Goal: Task Accomplishment & Management: Complete application form

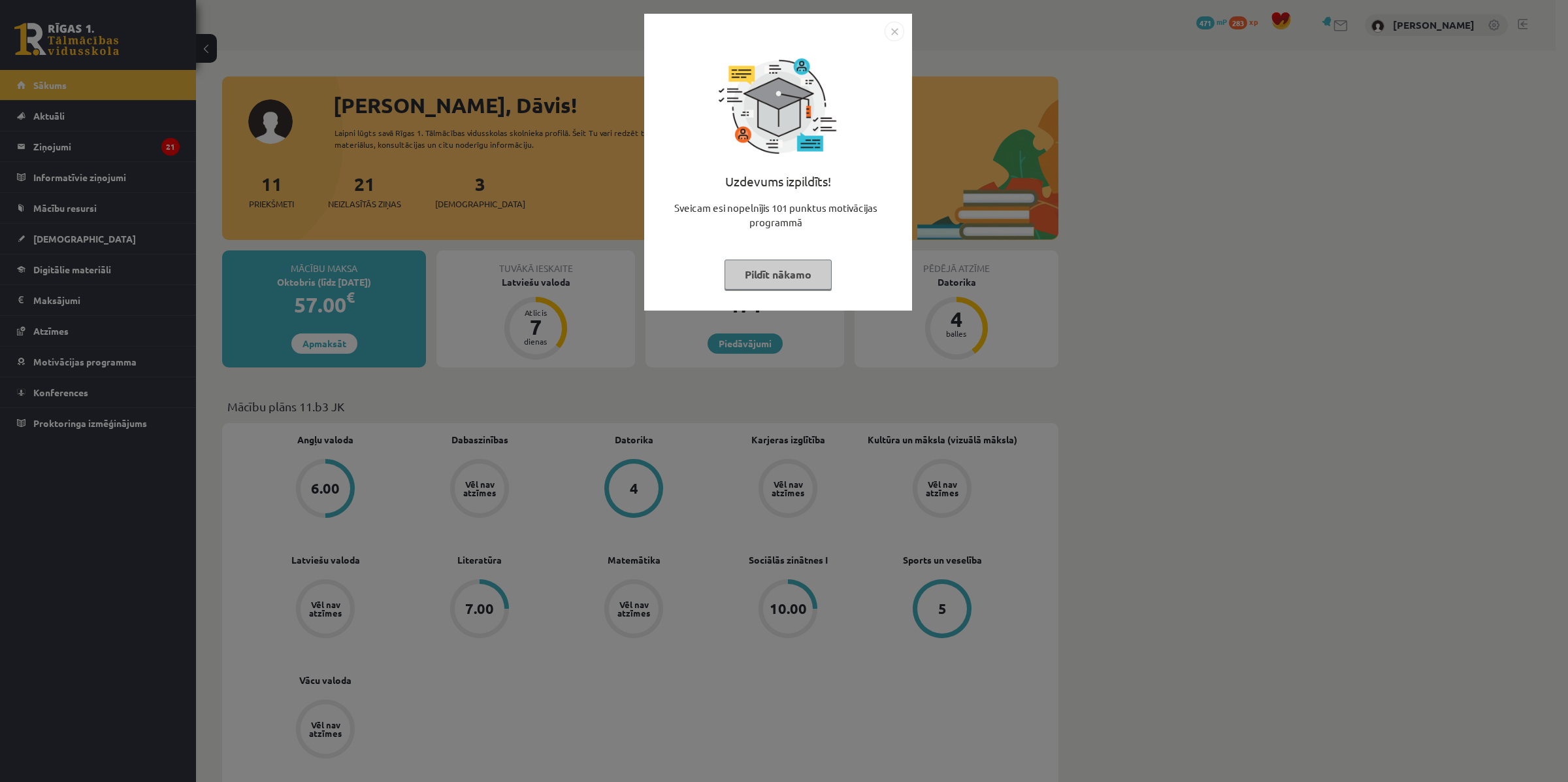
click at [791, 268] on button "Pildīt nākamo" at bounding box center [777, 274] width 107 height 30
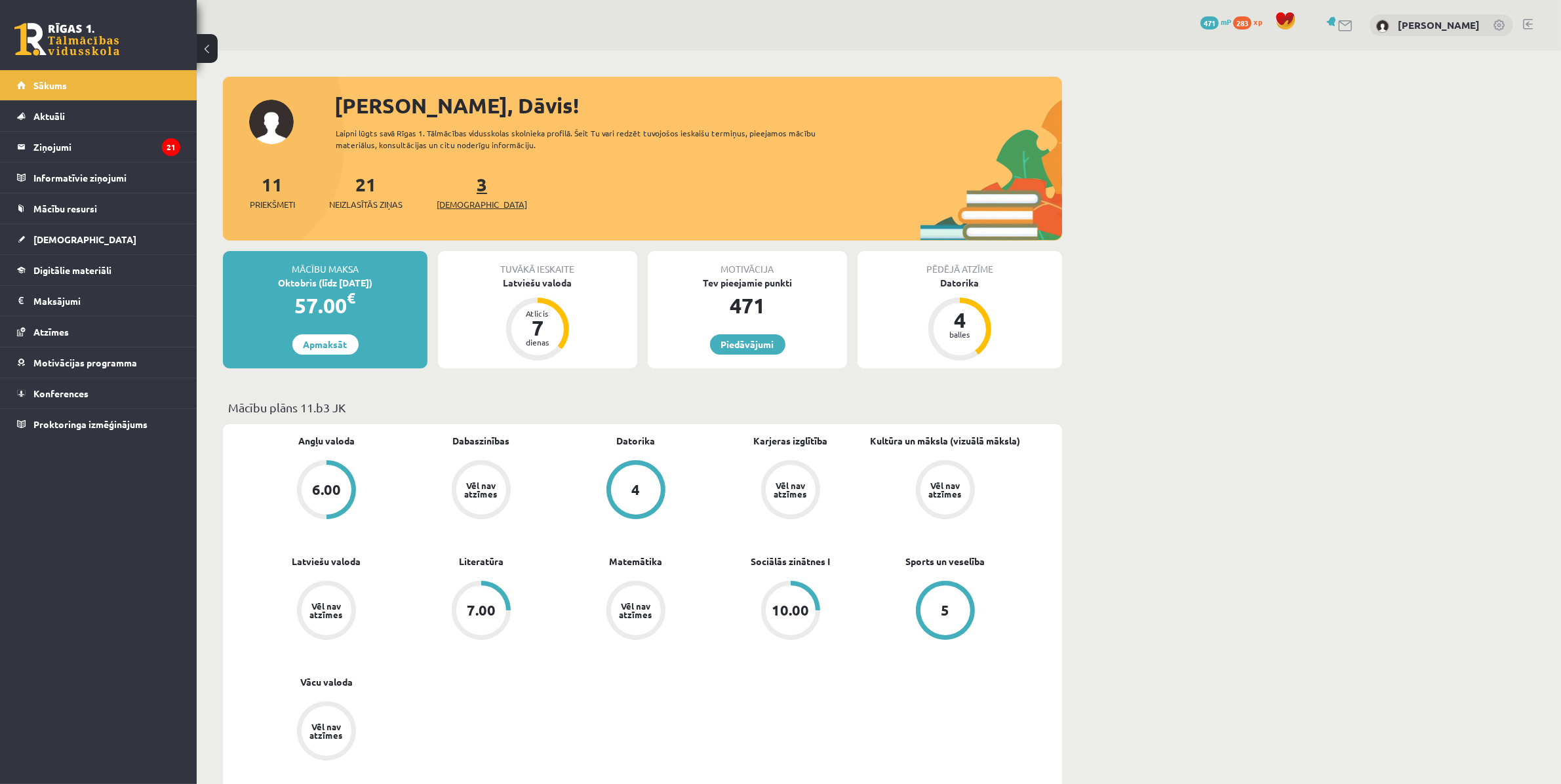
click at [463, 201] on span "[DEMOGRAPHIC_DATA]" at bounding box center [482, 205] width 90 height 13
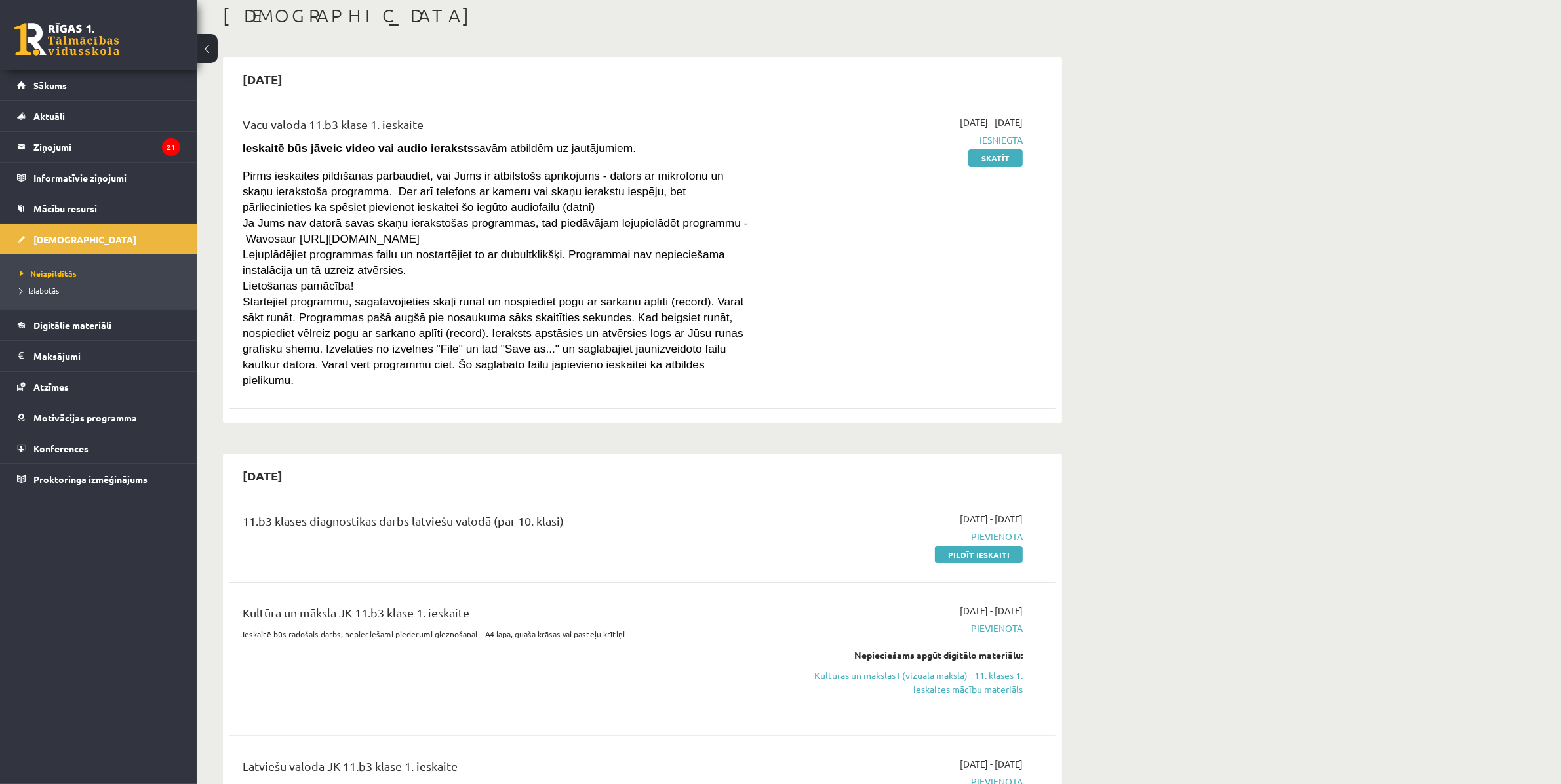
scroll to position [164, 0]
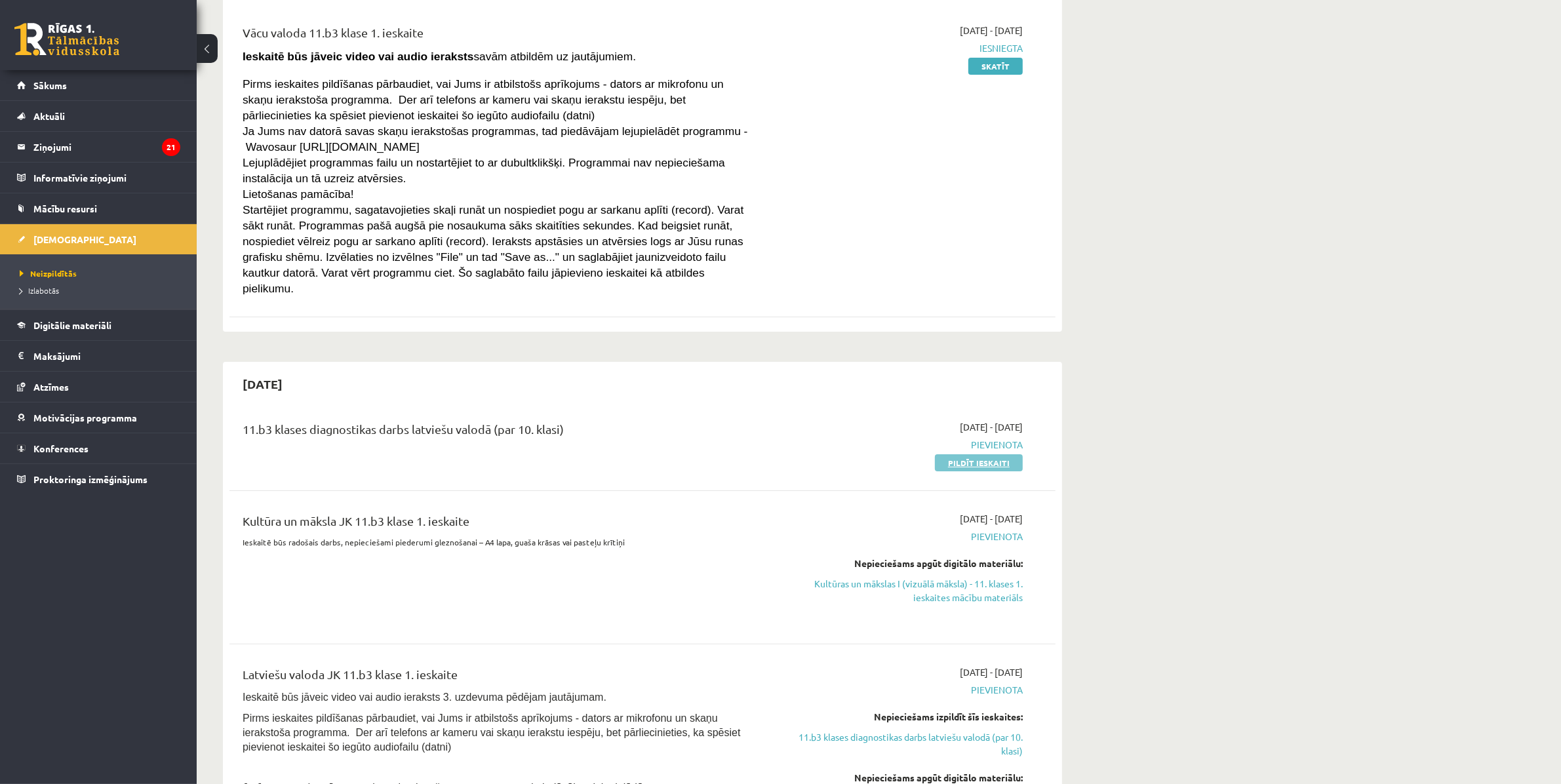
click at [1008, 454] on link "Pildīt ieskaiti" at bounding box center [979, 462] width 88 height 17
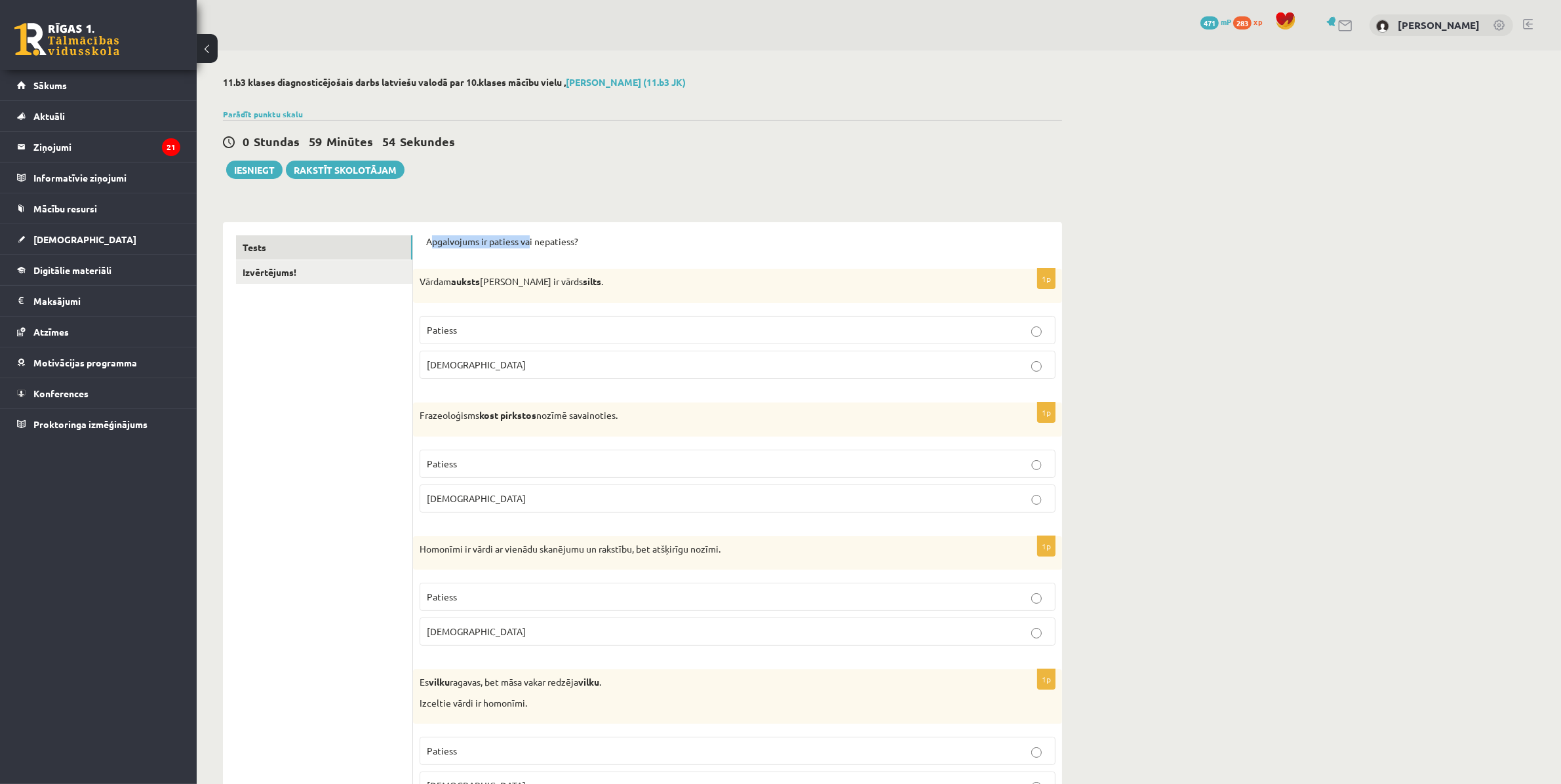
drag, startPoint x: 430, startPoint y: 241, endPoint x: 530, endPoint y: 238, distance: 100.0
click at [530, 238] on p "Apgalvojums ir patiess vai nepatiess?" at bounding box center [738, 241] width 623 height 13
click at [522, 241] on p "Apgalvojums ir patiess vai nepatiess?" at bounding box center [738, 241] width 623 height 13
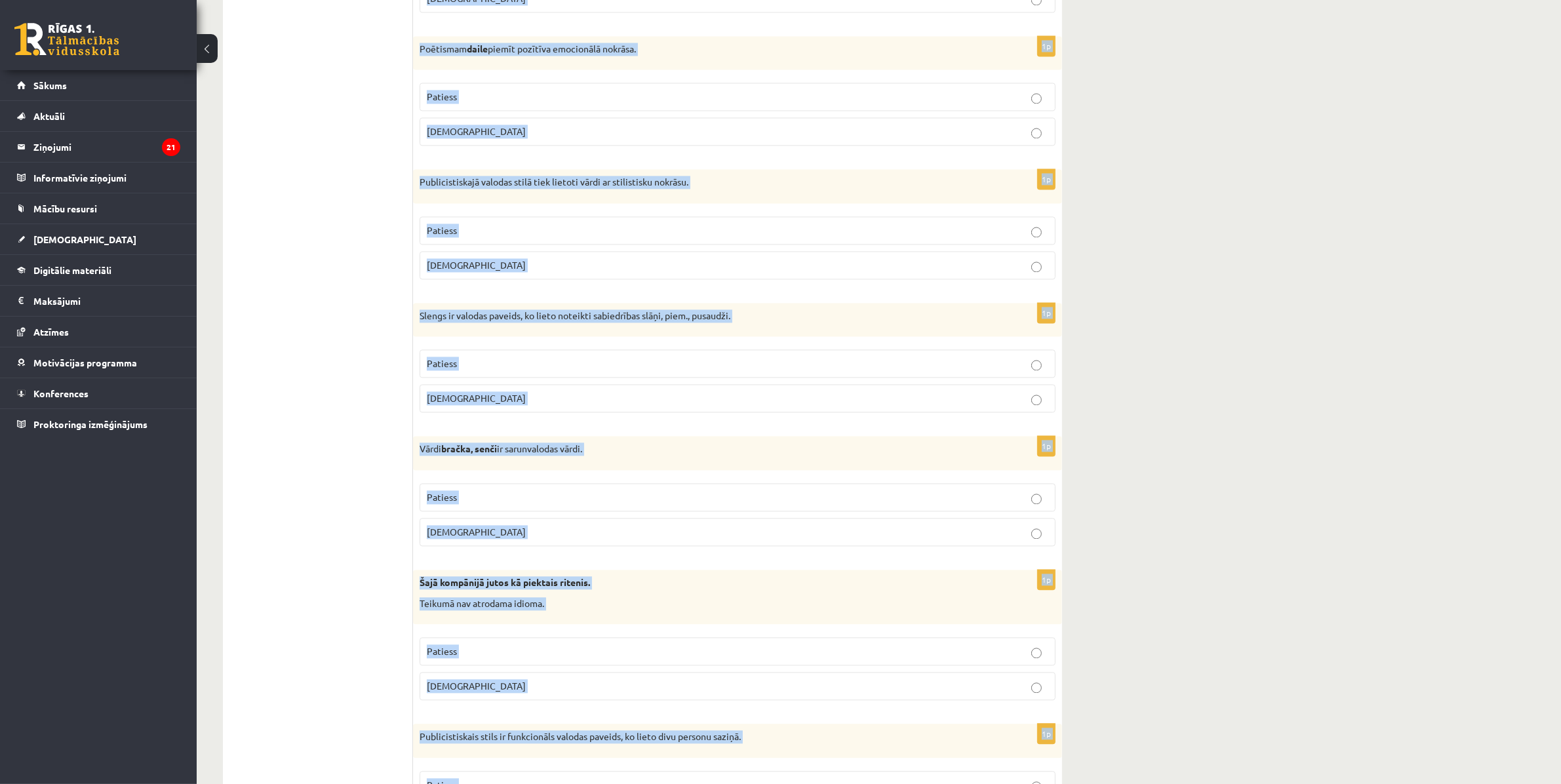
scroll to position [3573, 0]
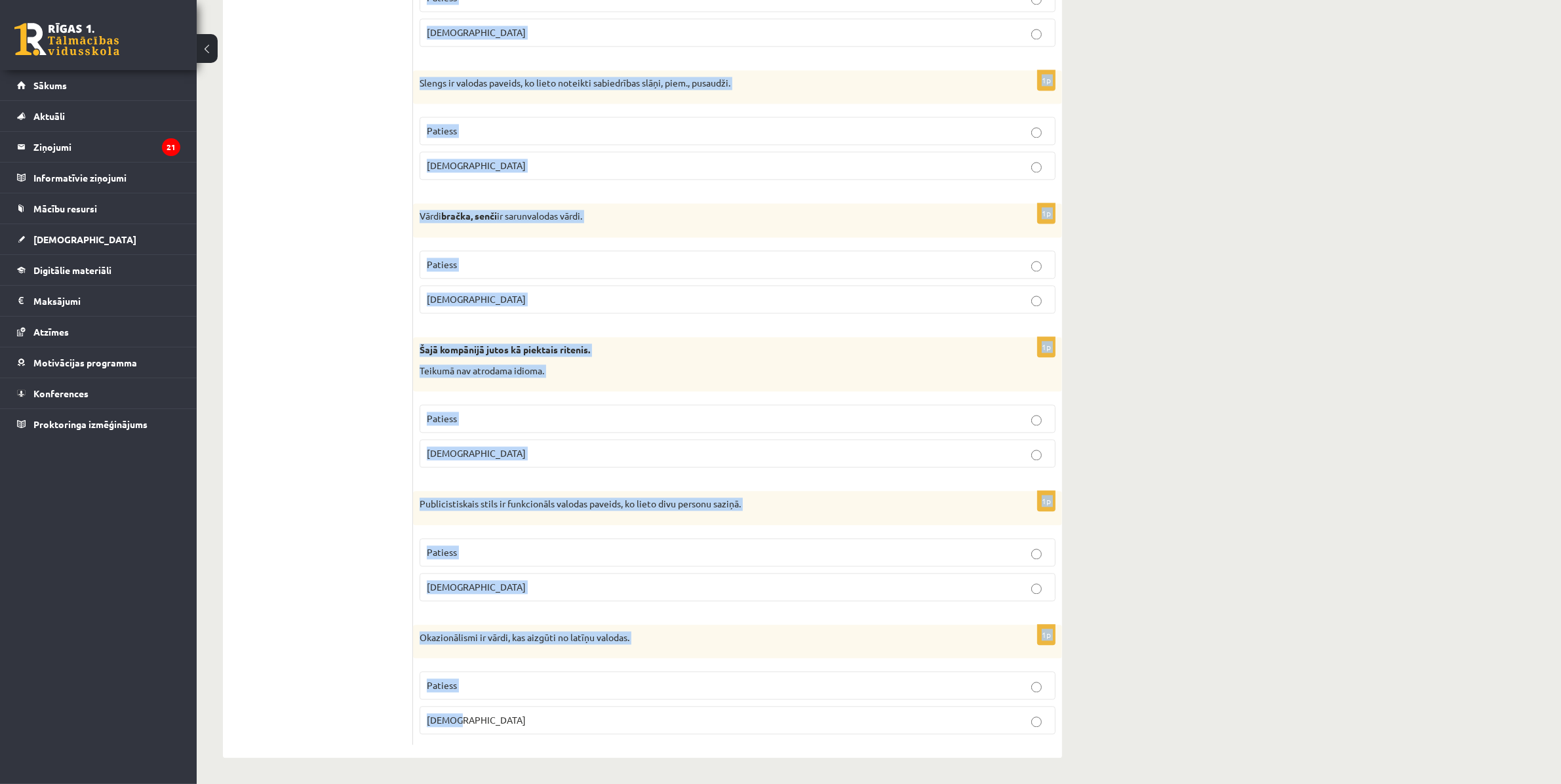
drag, startPoint x: 421, startPoint y: 238, endPoint x: 955, endPoint y: 706, distance: 710.1
copy form "Apgalvojums ir patiess vai nepatiess? 1p Vārdam auksts antonīms ir vārds silts …"
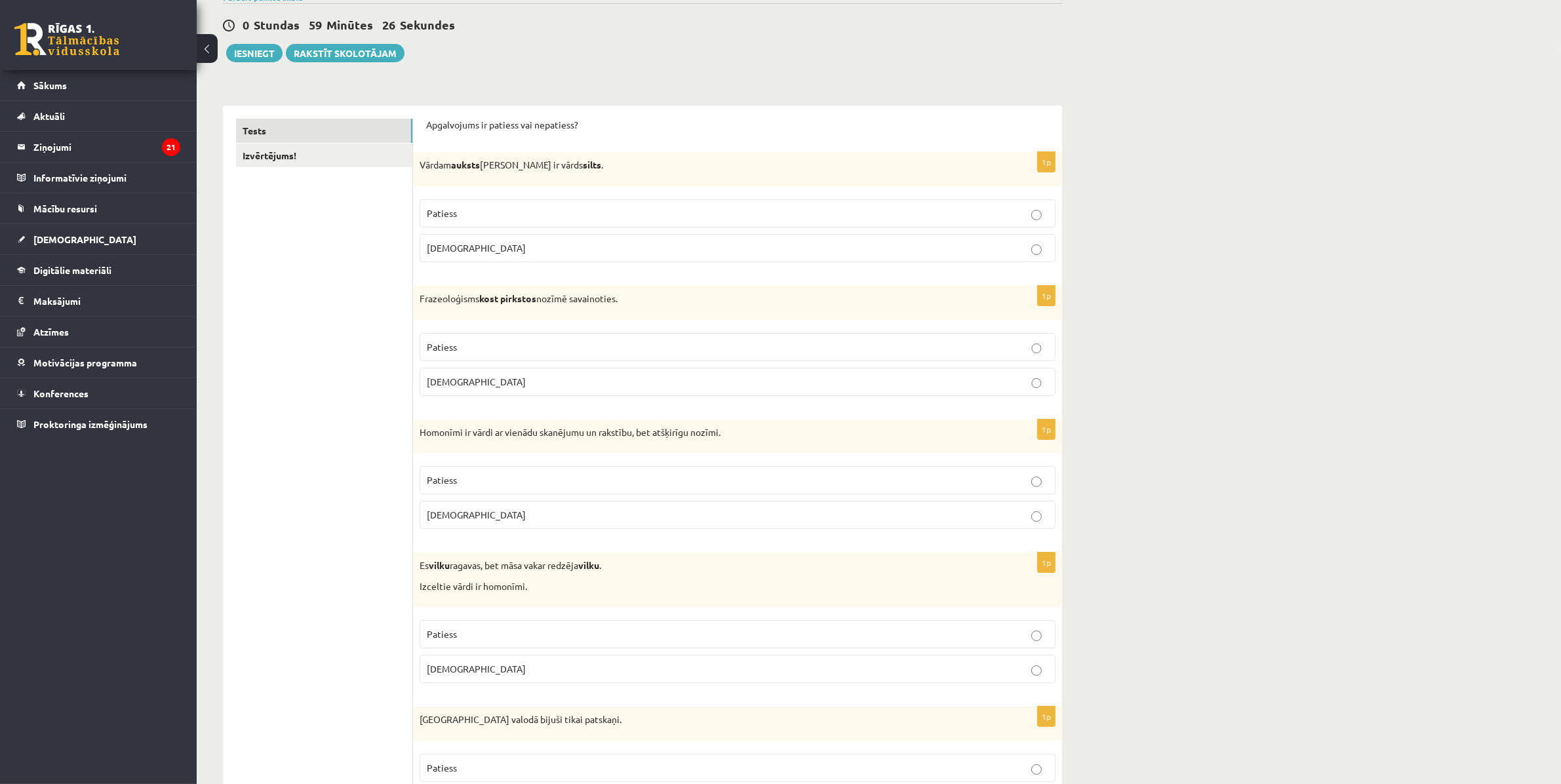
scroll to position [0, 0]
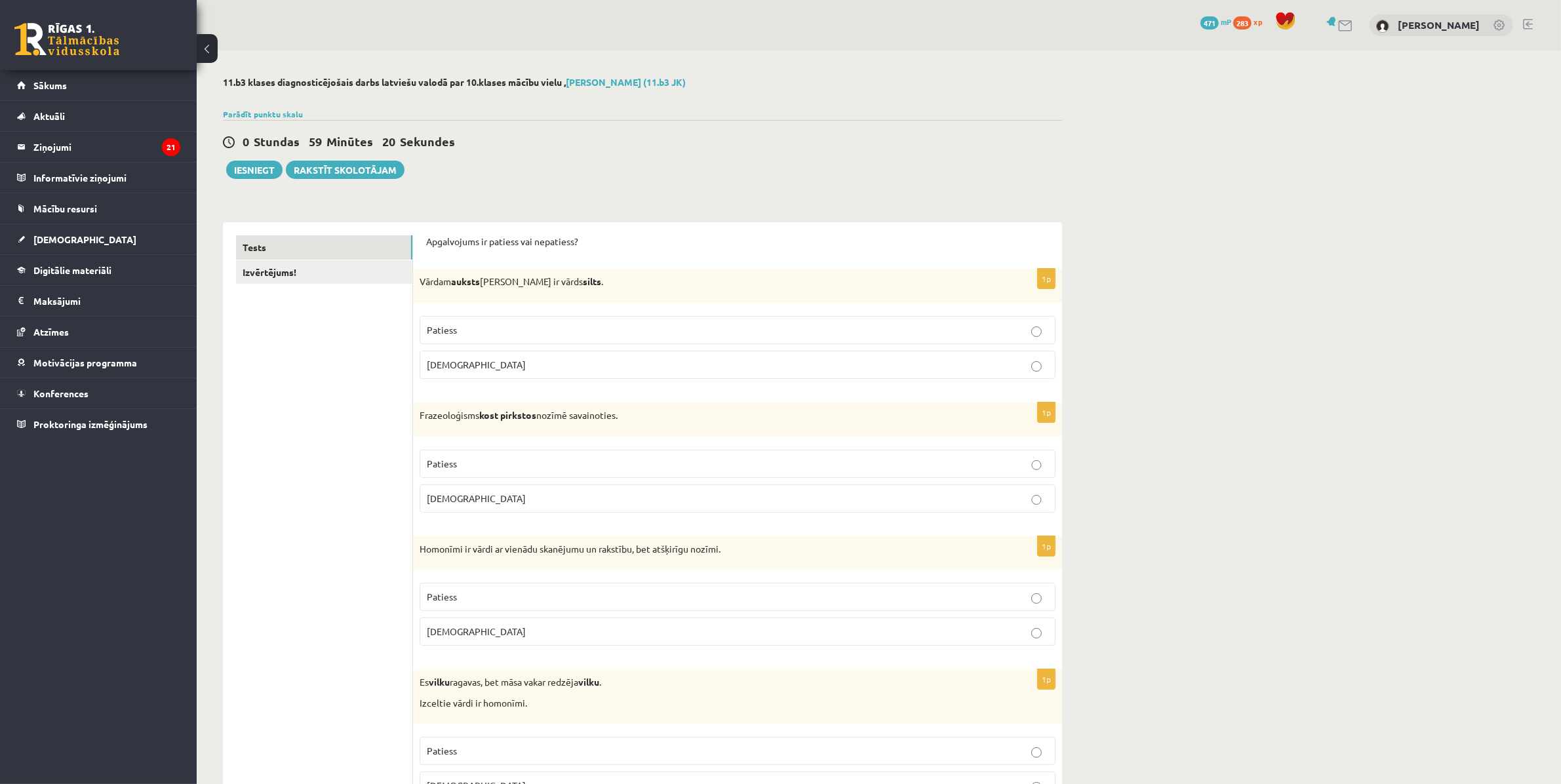
click at [457, 332] on p "Patiess" at bounding box center [738, 330] width 622 height 13
click at [458, 493] on p "Aplams" at bounding box center [738, 498] width 622 height 13
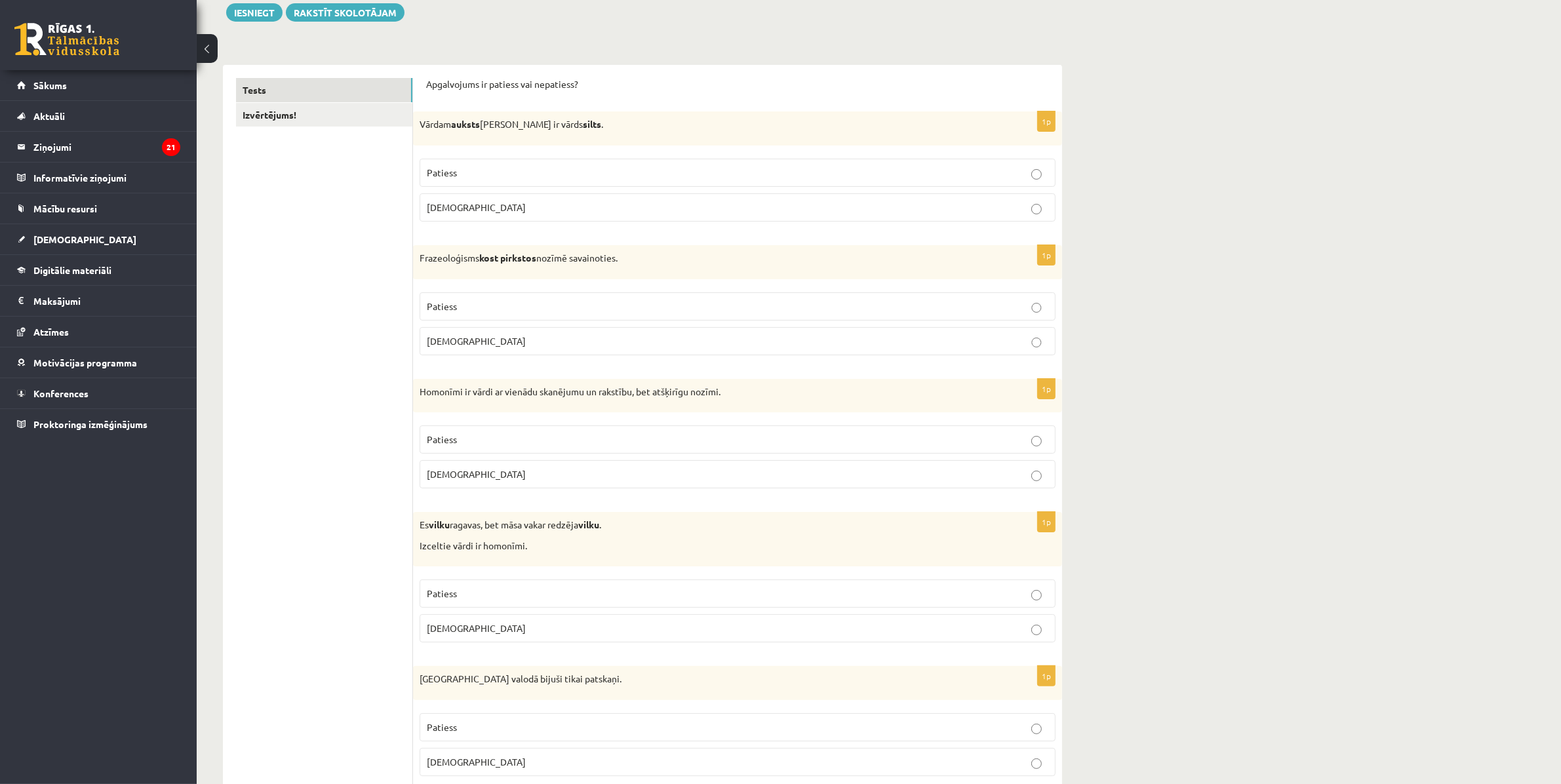
scroll to position [164, 0]
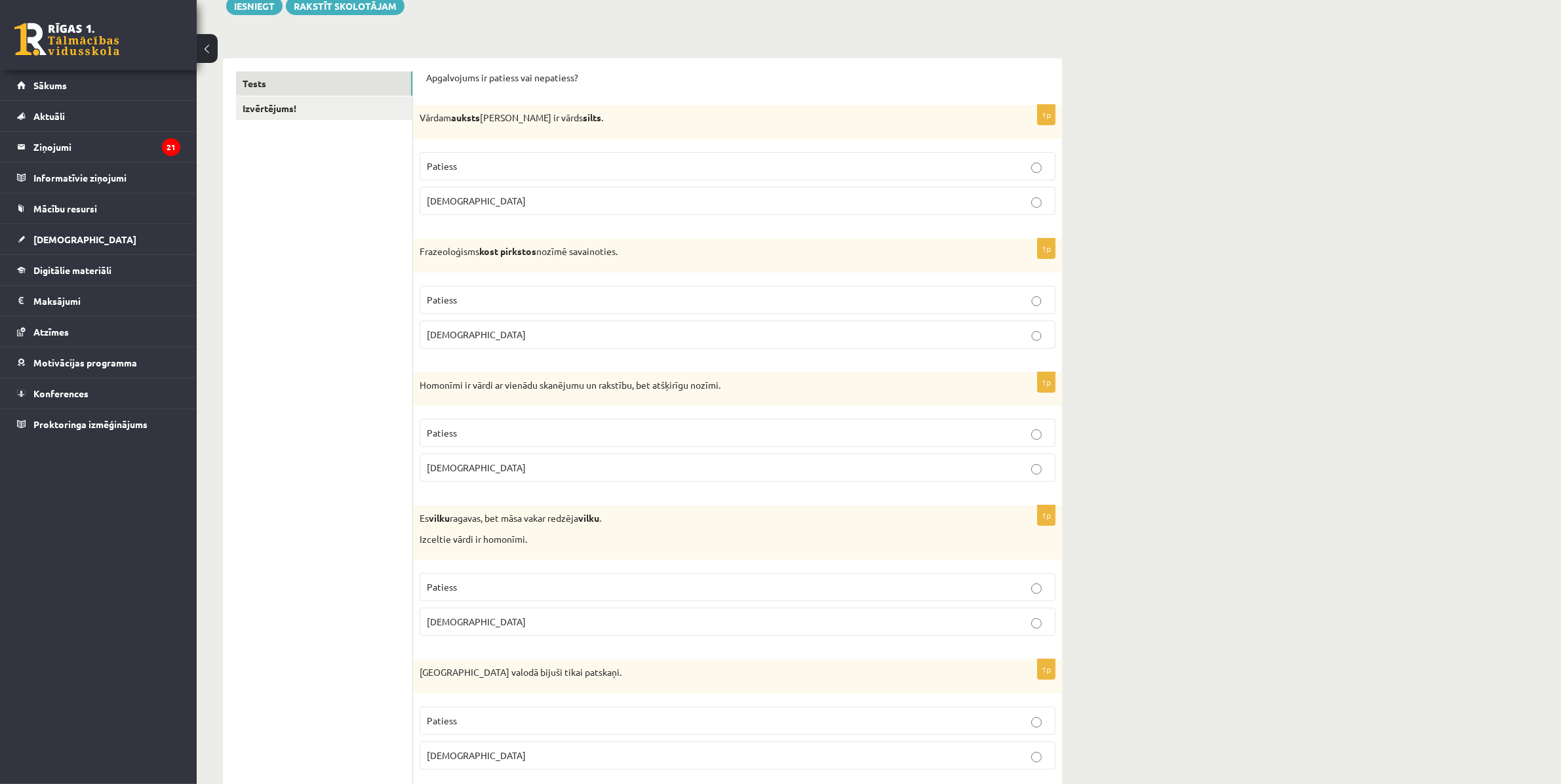
click at [765, 437] on p "Patiess" at bounding box center [738, 432] width 622 height 13
click at [595, 590] on p "Patiess" at bounding box center [738, 587] width 622 height 13
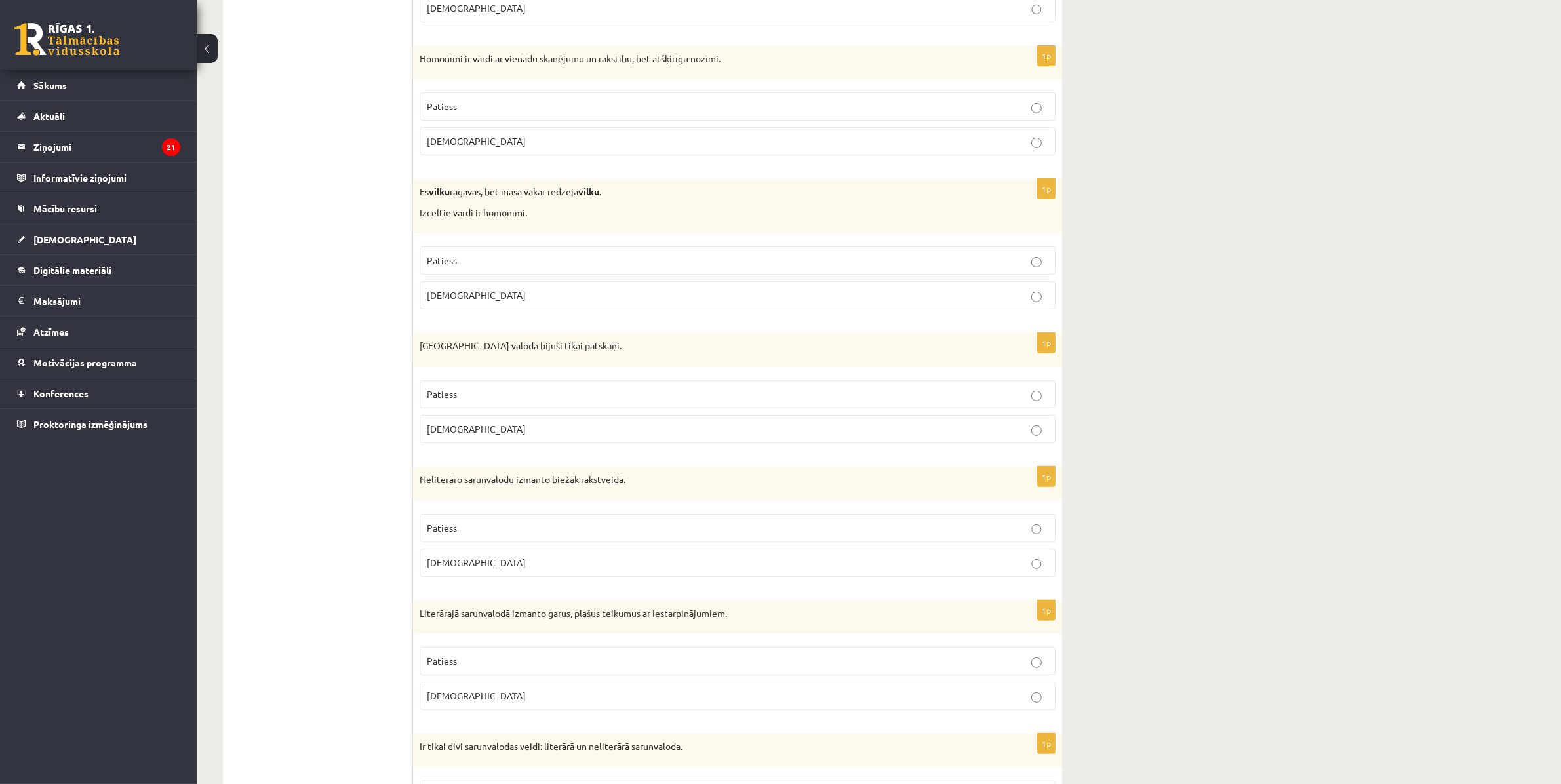
scroll to position [491, 0]
click at [573, 440] on label "Aplams" at bounding box center [738, 428] width 636 height 28
click at [499, 562] on p "Aplams" at bounding box center [738, 561] width 622 height 13
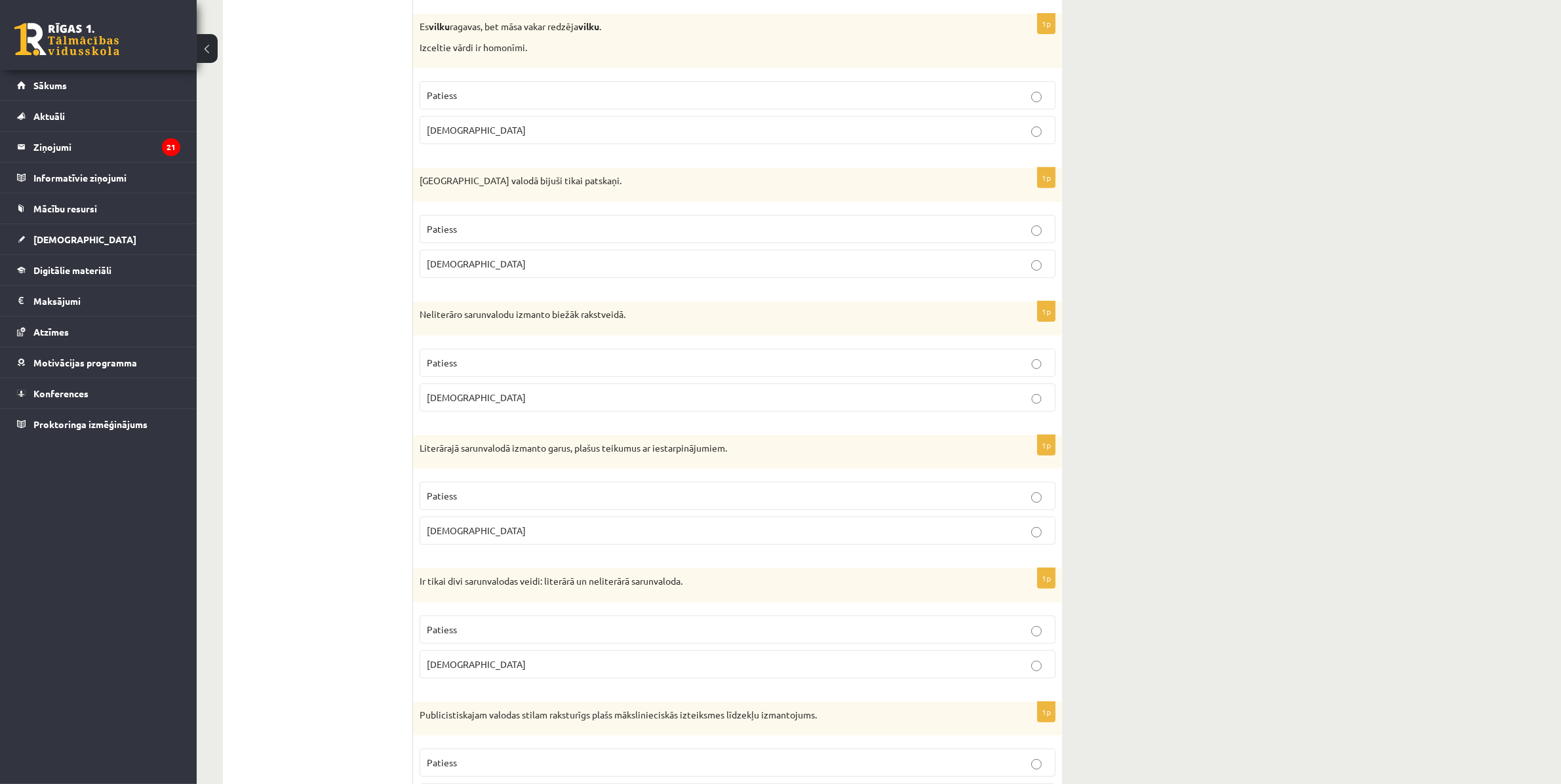
click at [470, 538] on p "Aplams" at bounding box center [738, 530] width 622 height 13
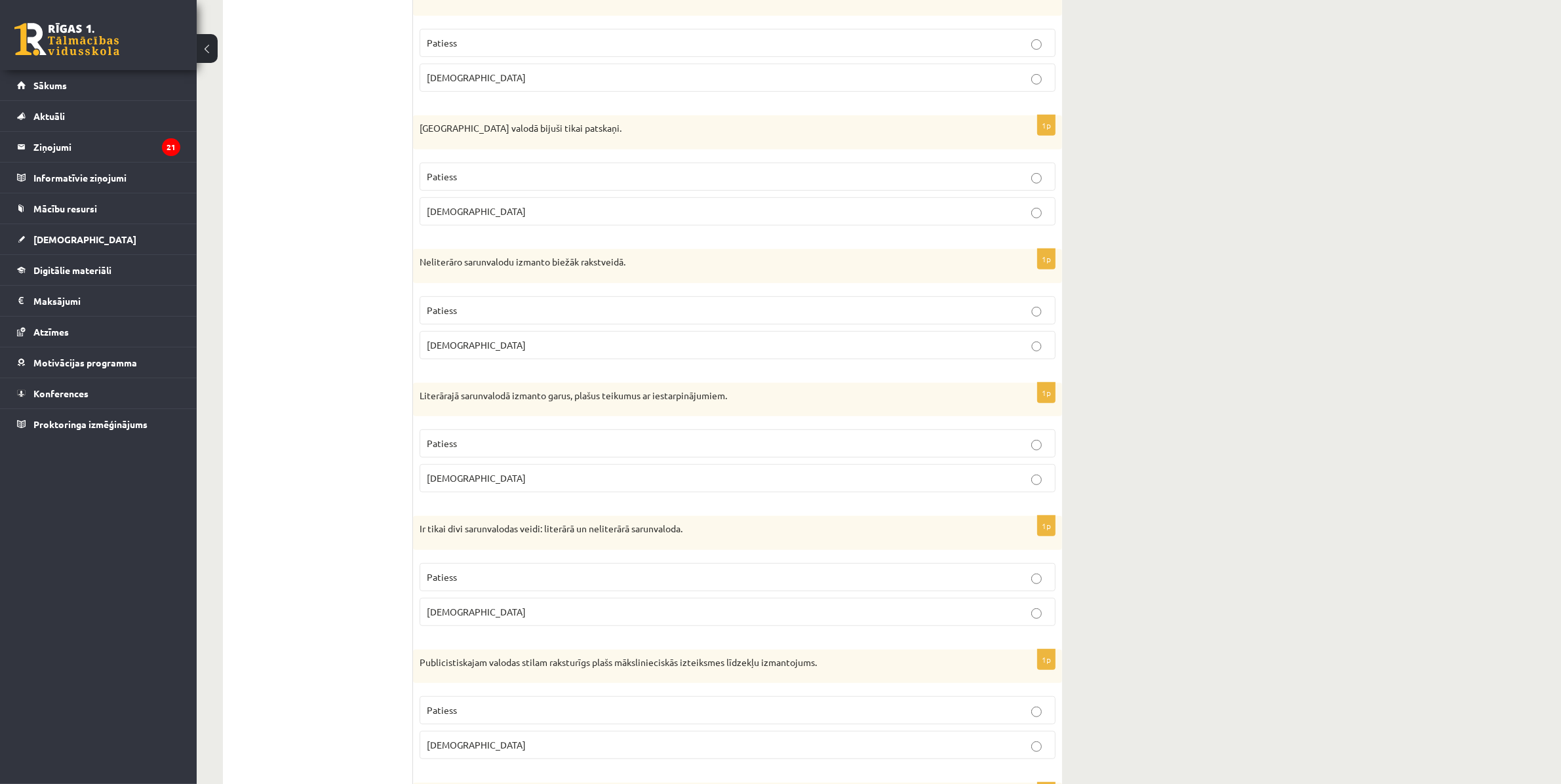
scroll to position [737, 0]
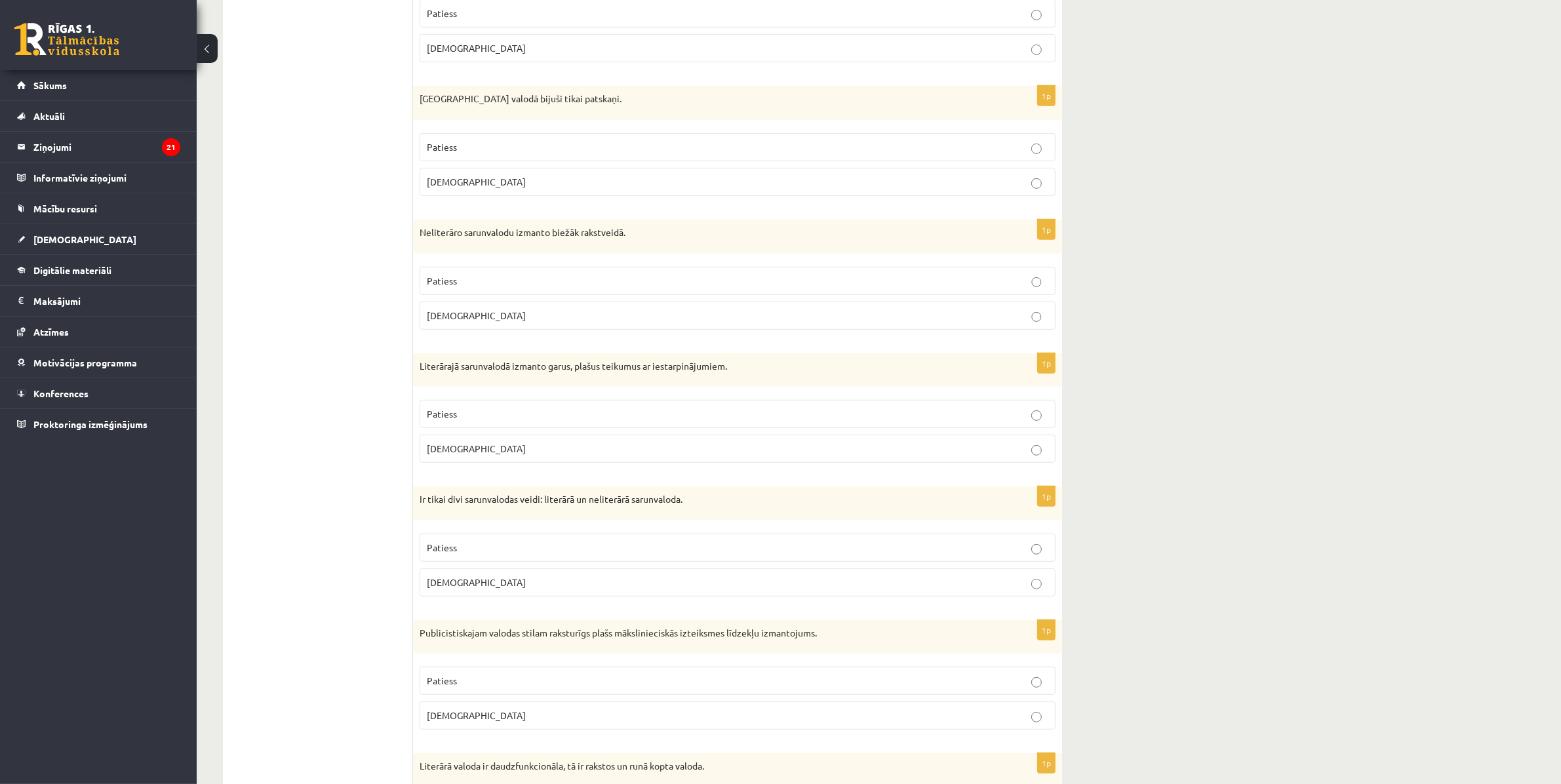
click at [470, 587] on p "Aplams" at bounding box center [738, 582] width 622 height 13
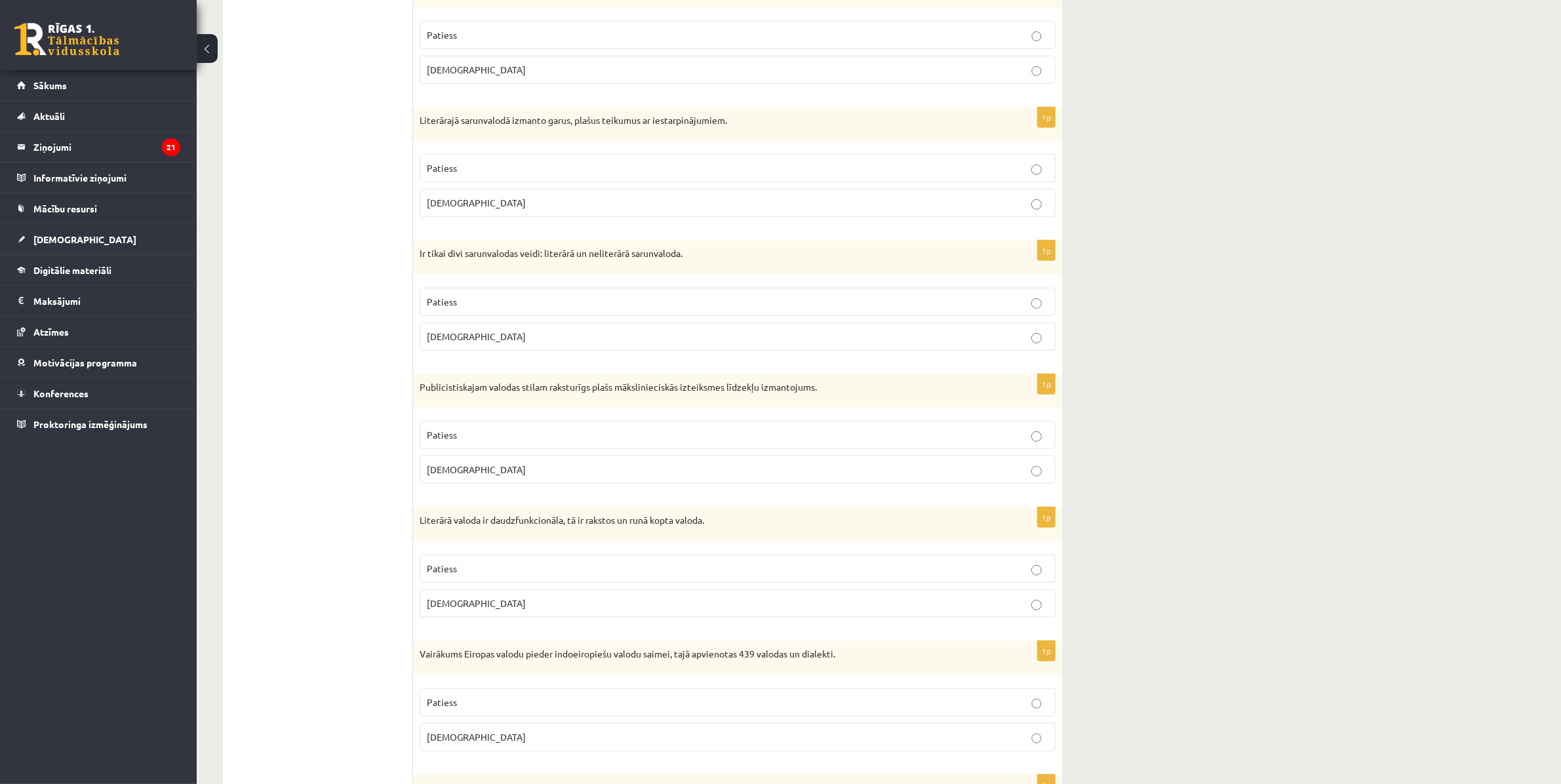
click at [751, 442] on p "Patiess" at bounding box center [738, 435] width 622 height 13
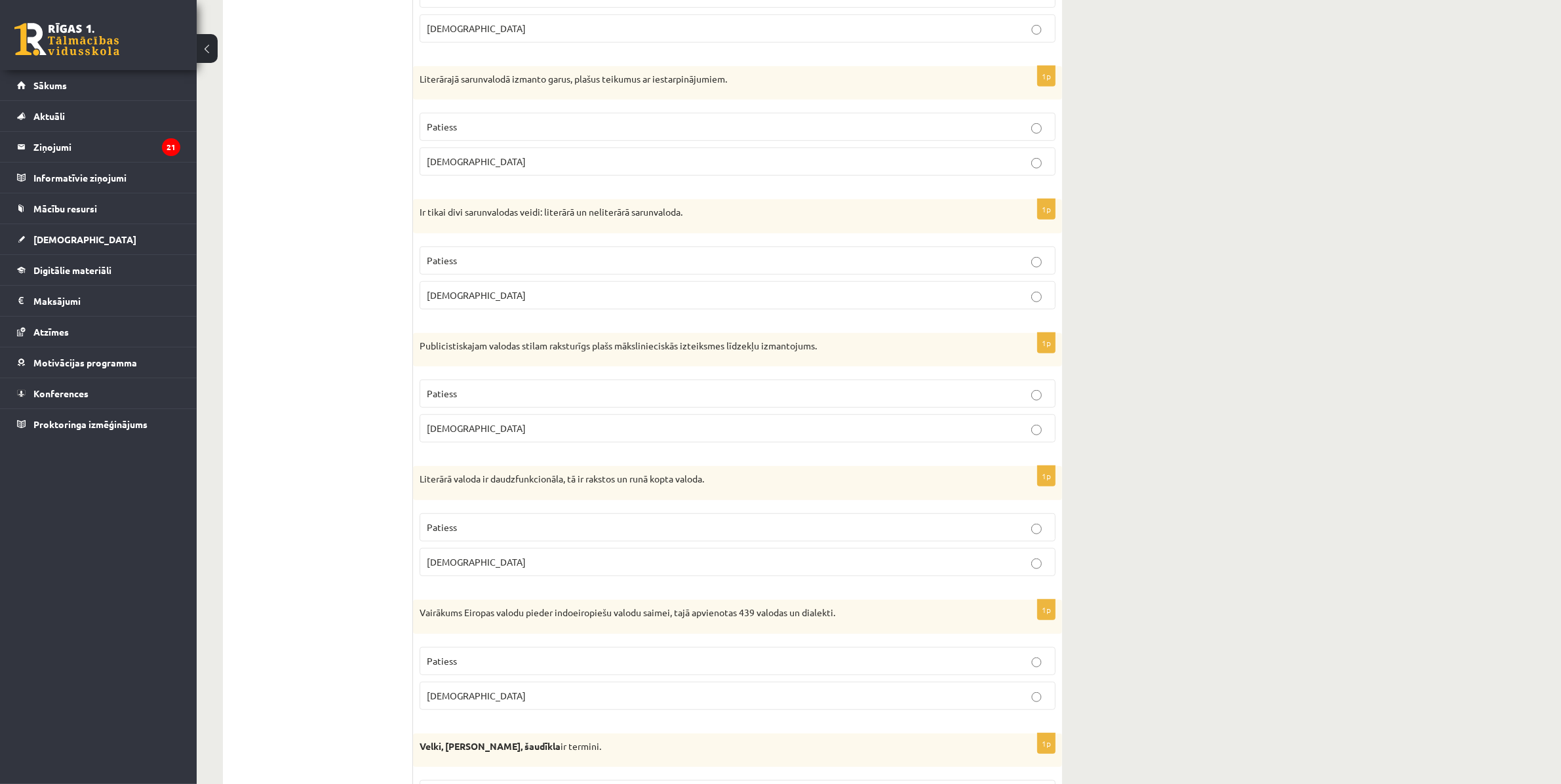
scroll to position [1065, 0]
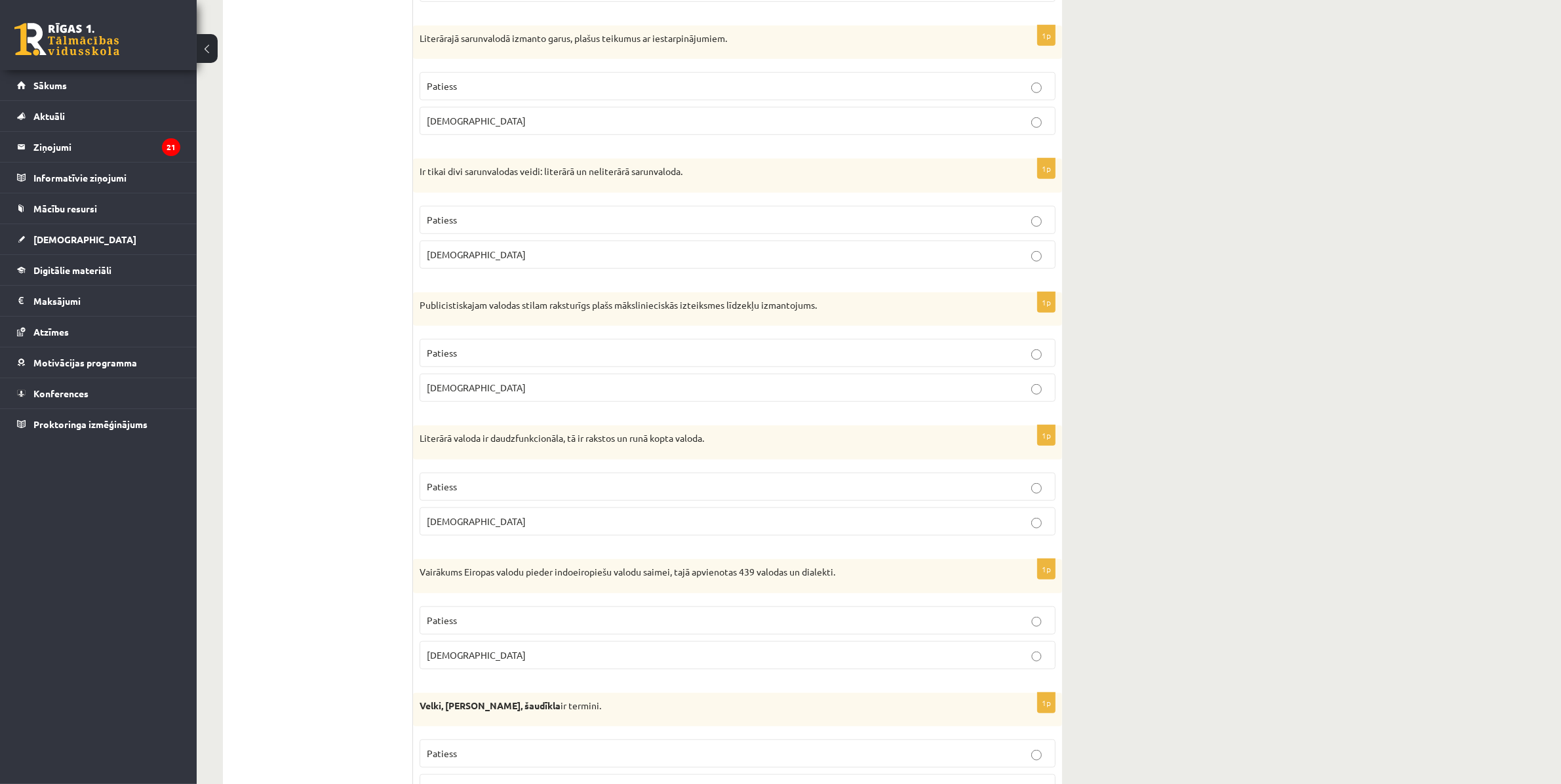
click at [654, 494] on p "Patiess" at bounding box center [738, 486] width 622 height 13
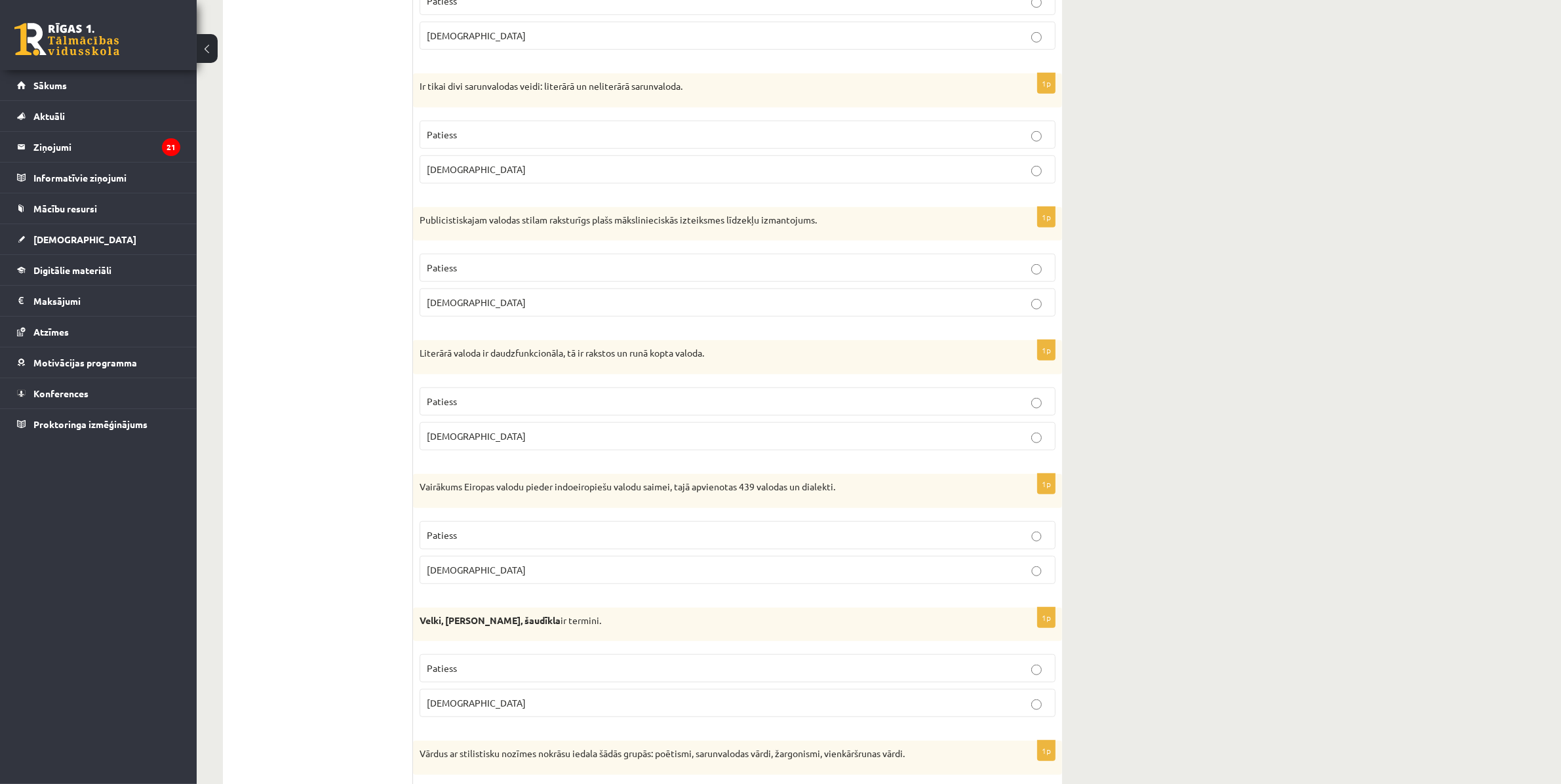
scroll to position [1229, 0]
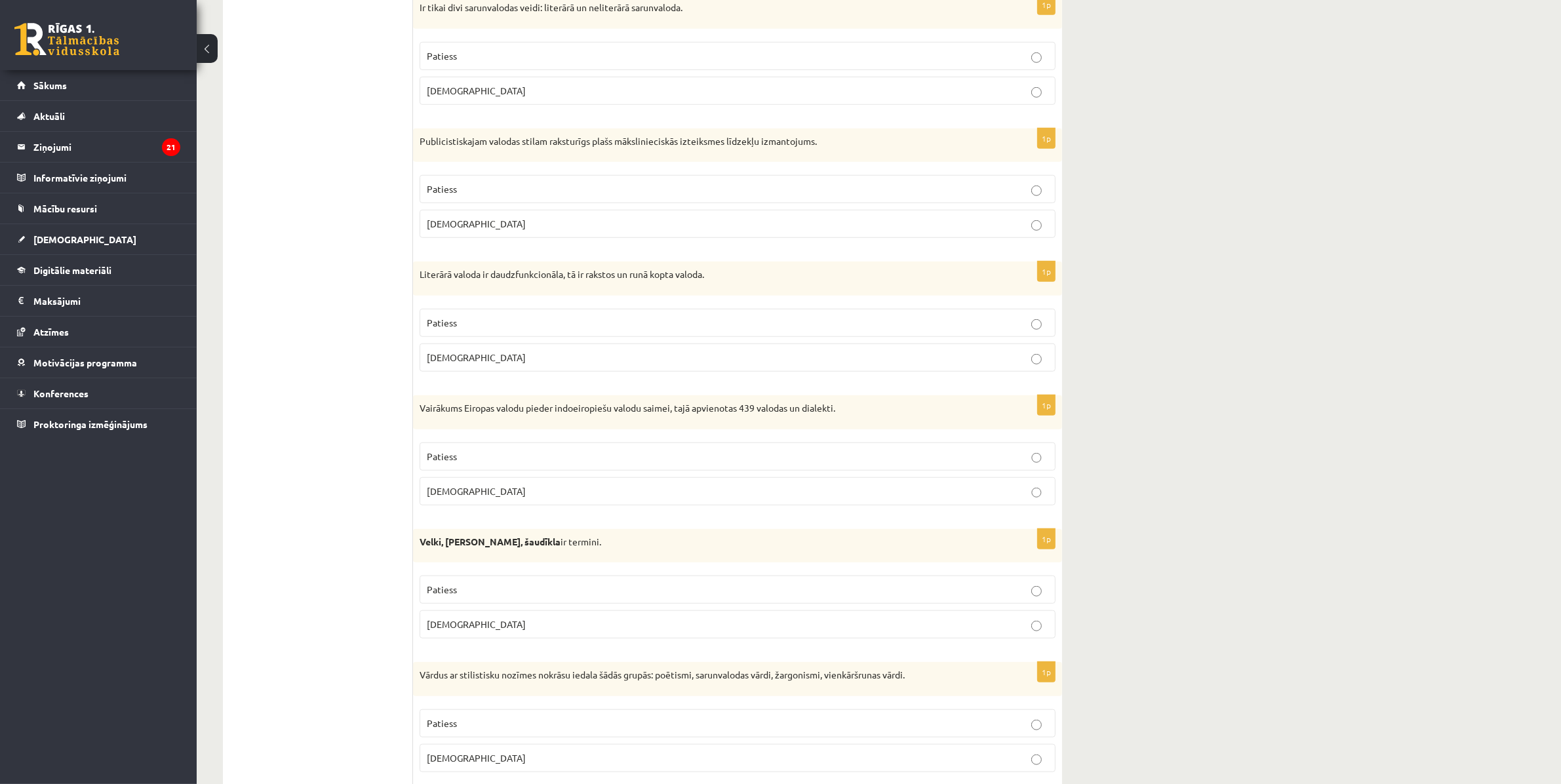
click at [934, 456] on p "Patiess" at bounding box center [738, 456] width 622 height 13
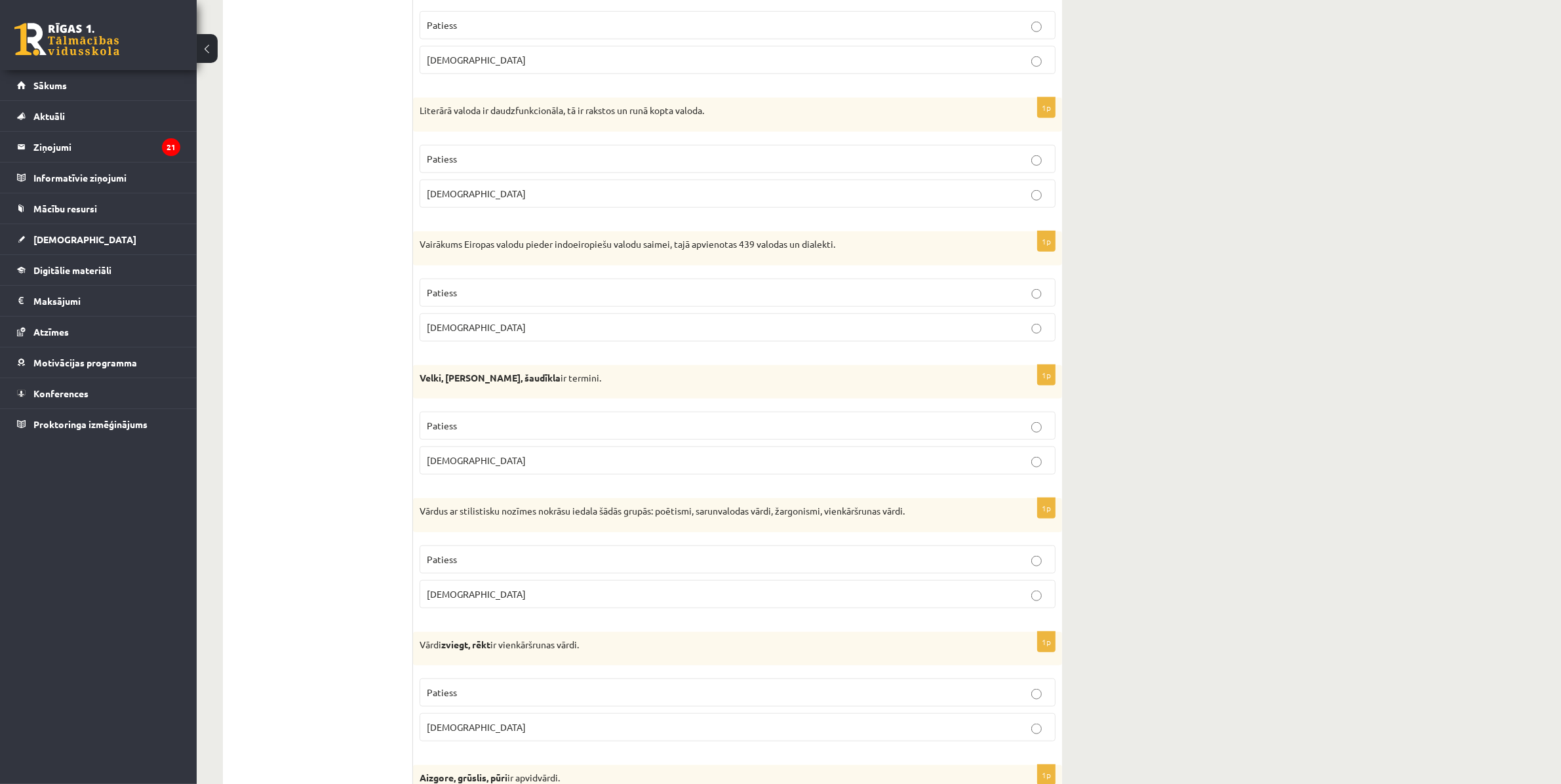
click at [974, 430] on p "Patiess" at bounding box center [738, 425] width 622 height 13
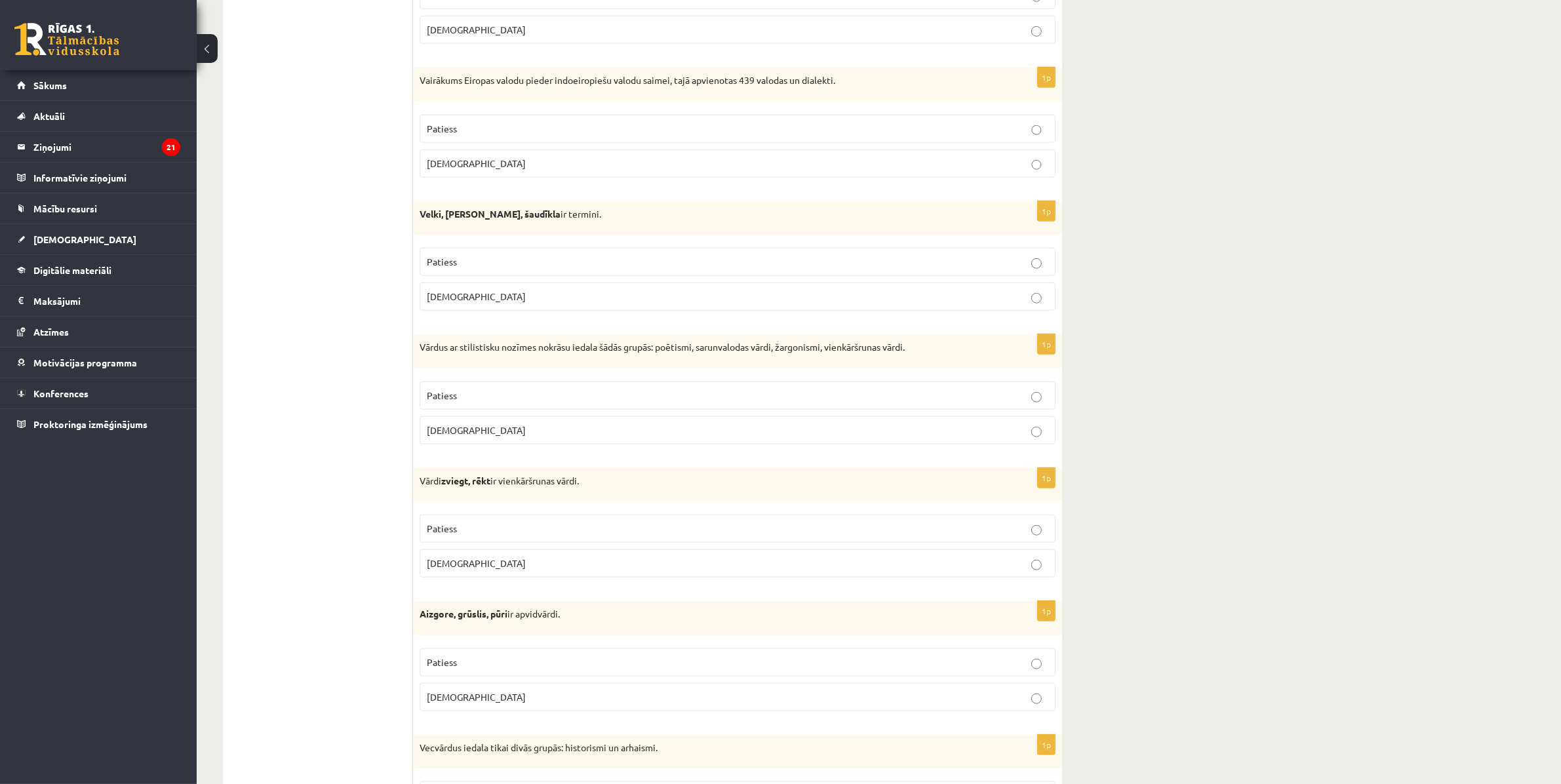
click at [990, 403] on p "Patiess" at bounding box center [738, 395] width 622 height 13
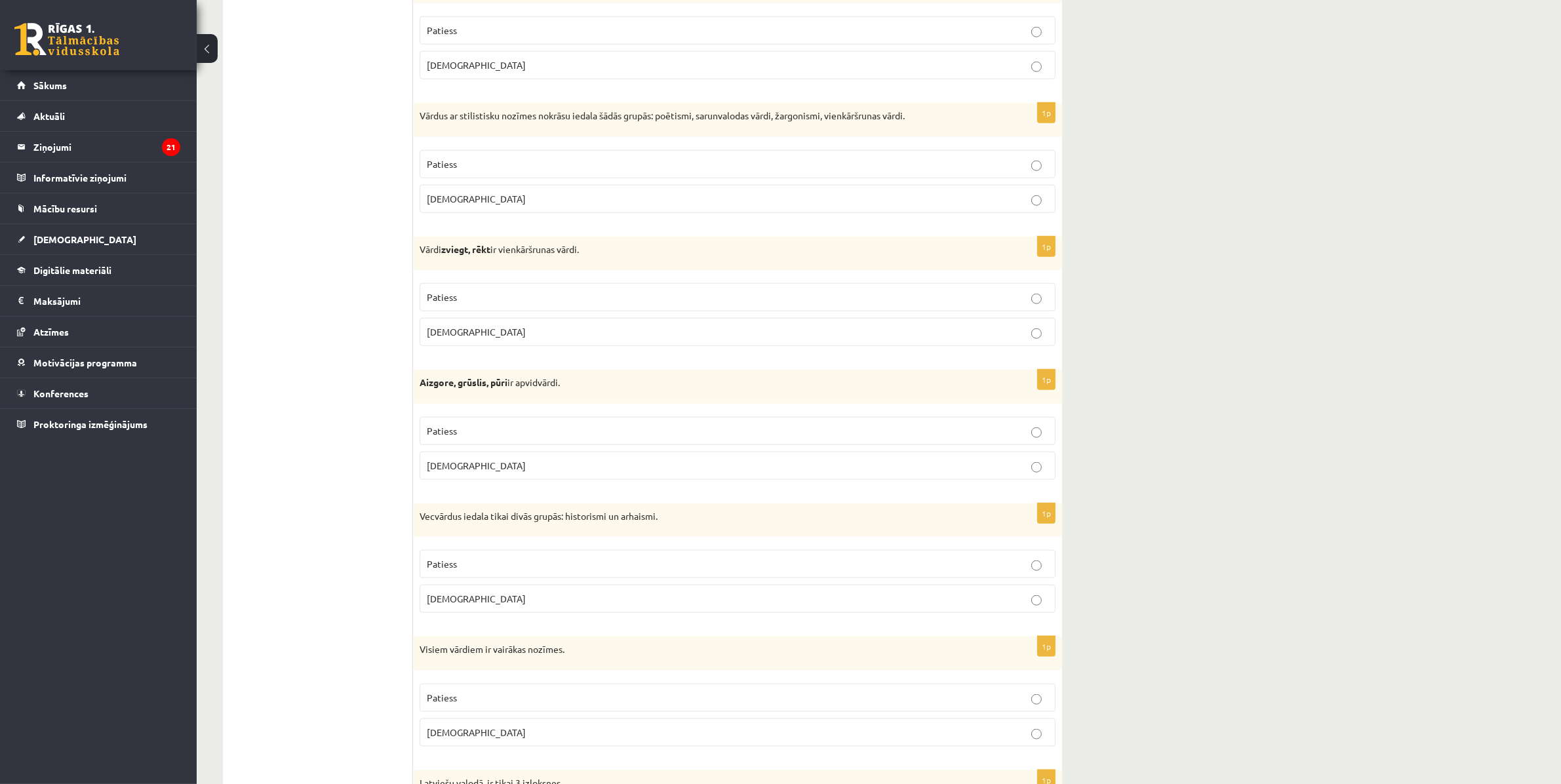
scroll to position [1802, 0]
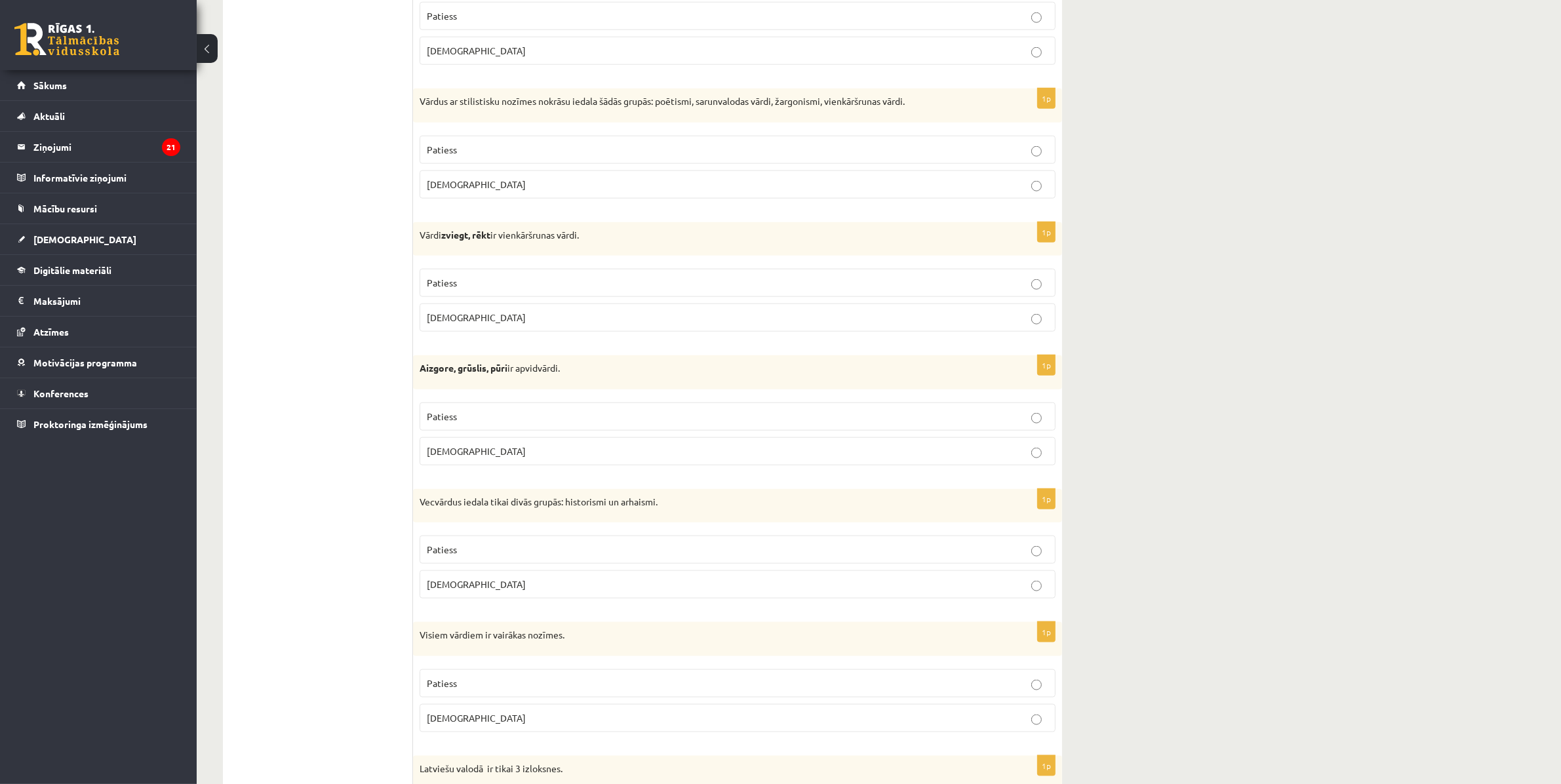
click at [991, 289] on p "Patiess" at bounding box center [738, 282] width 622 height 13
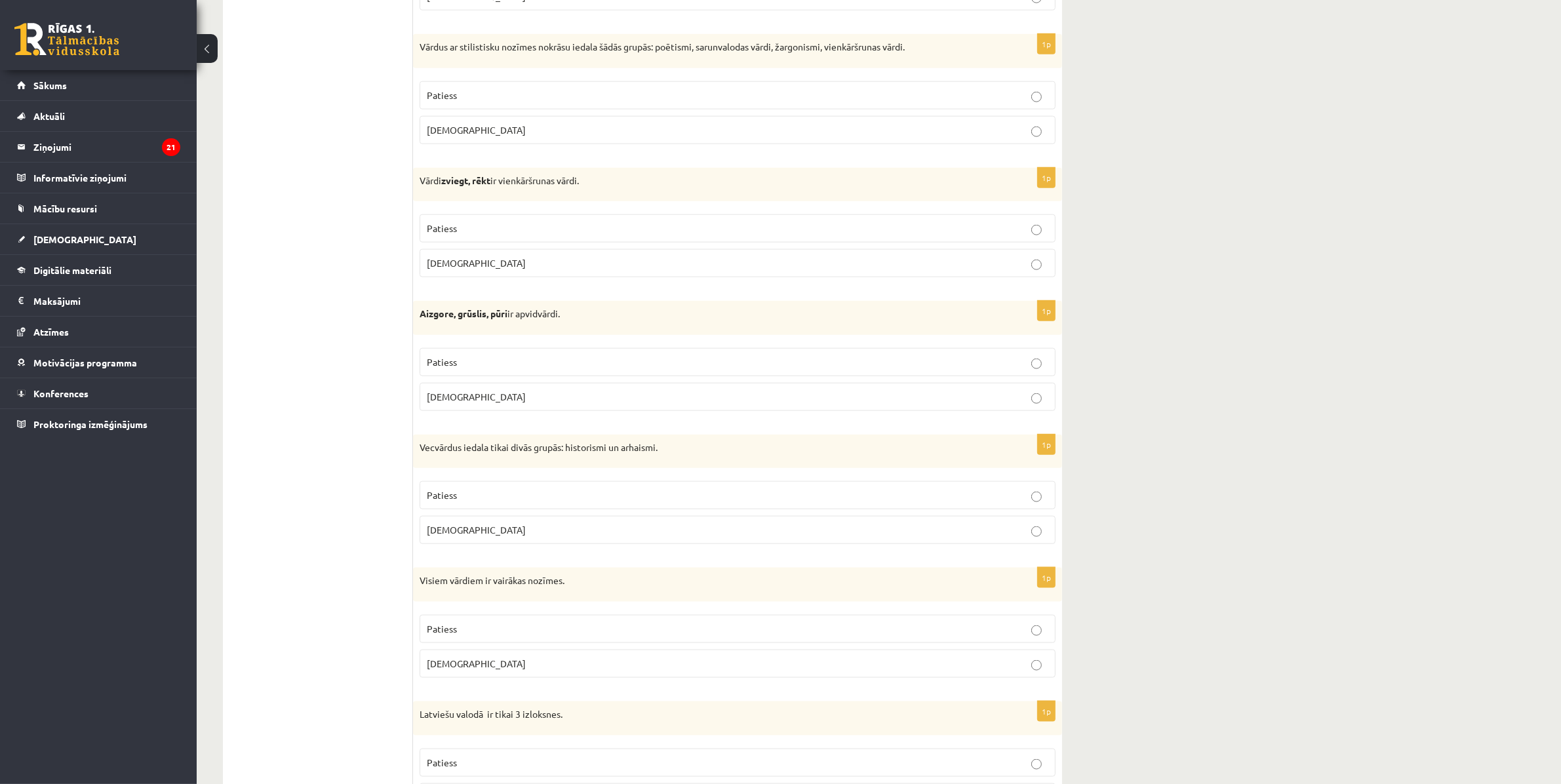
scroll to position [1884, 0]
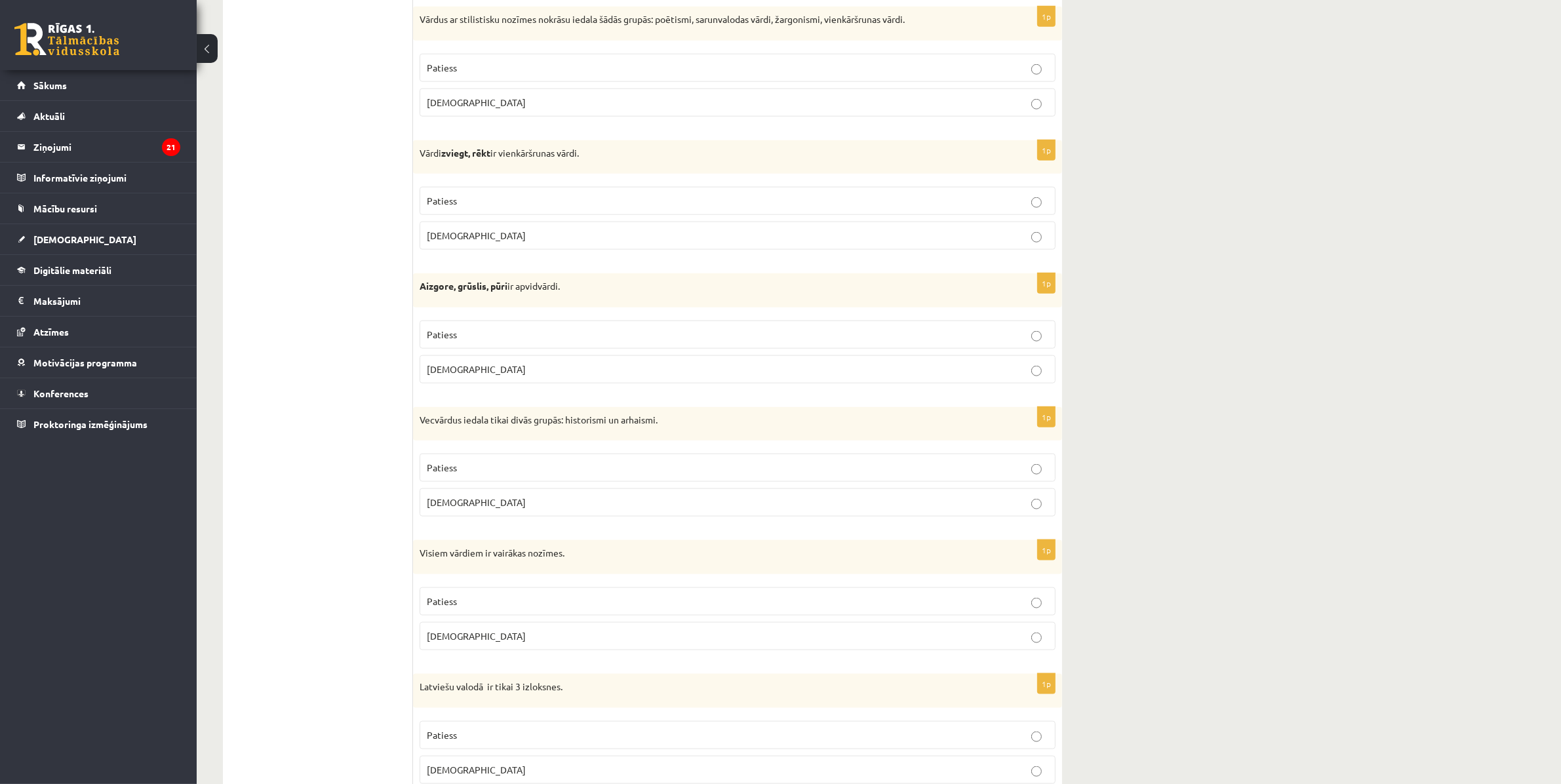
click at [543, 342] on p "Patiess" at bounding box center [738, 334] width 622 height 13
click at [546, 474] on p "Patiess" at bounding box center [738, 467] width 622 height 13
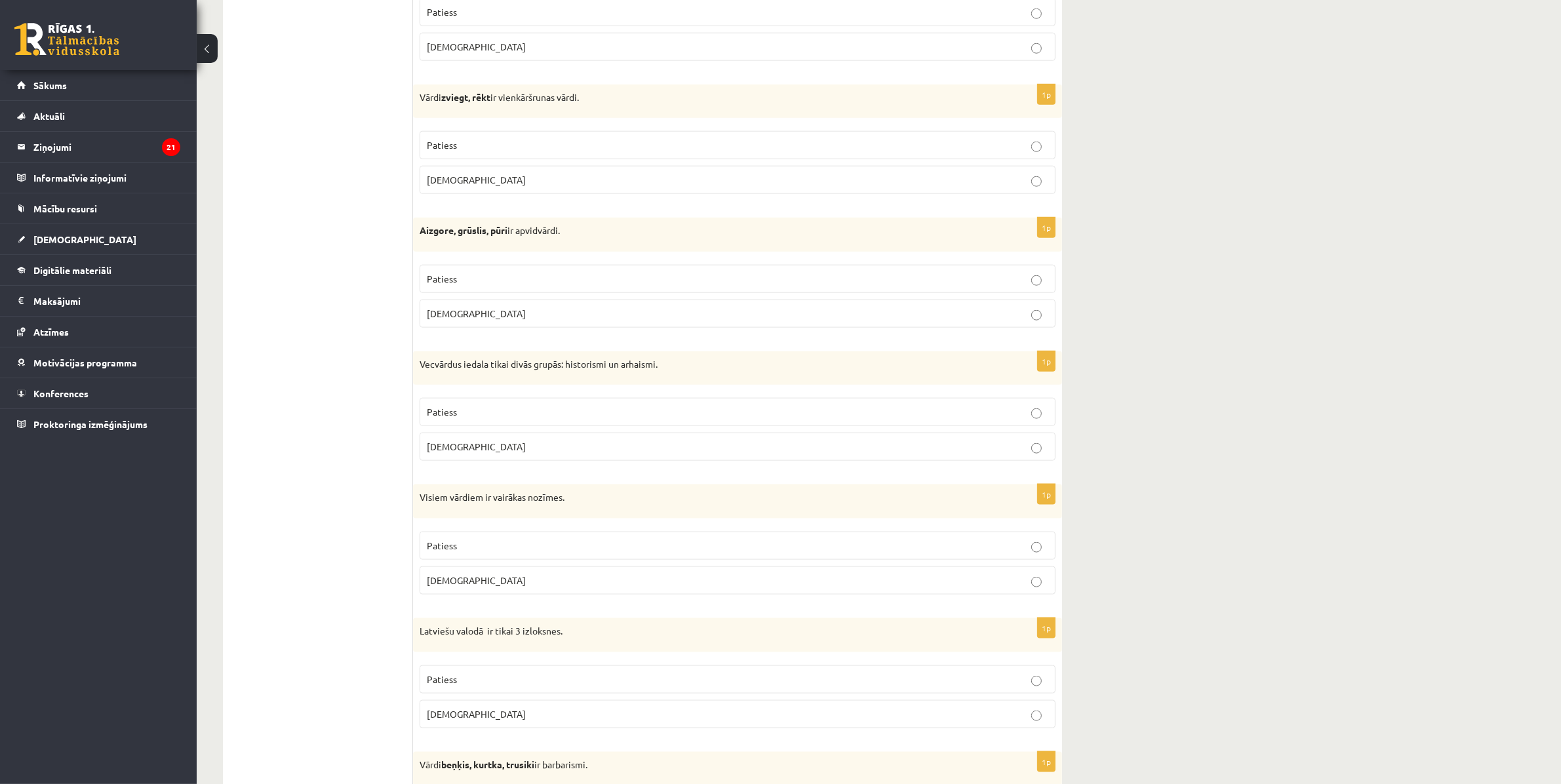
scroll to position [1966, 0]
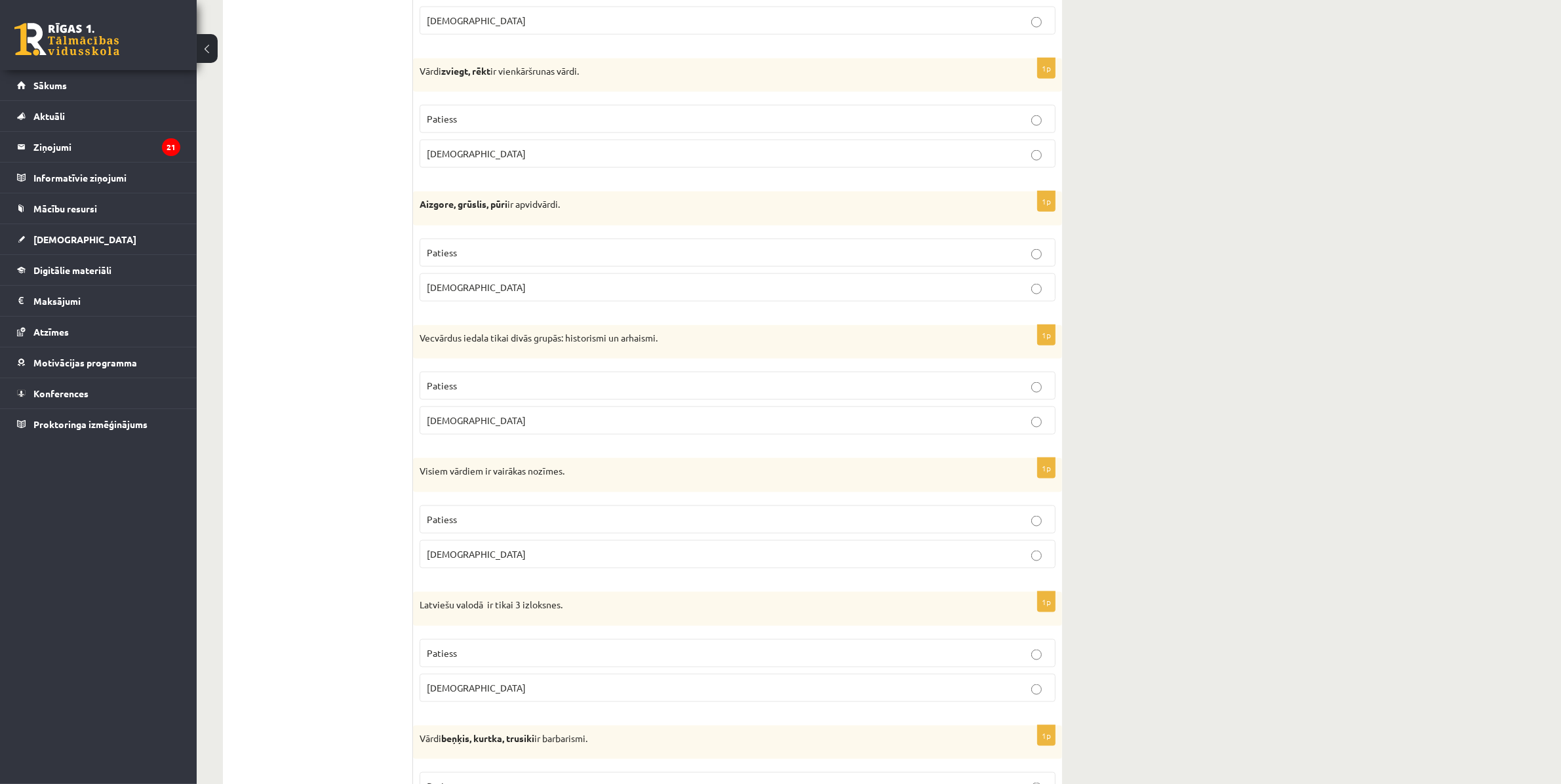
click at [868, 561] on p "Aplams" at bounding box center [738, 554] width 622 height 13
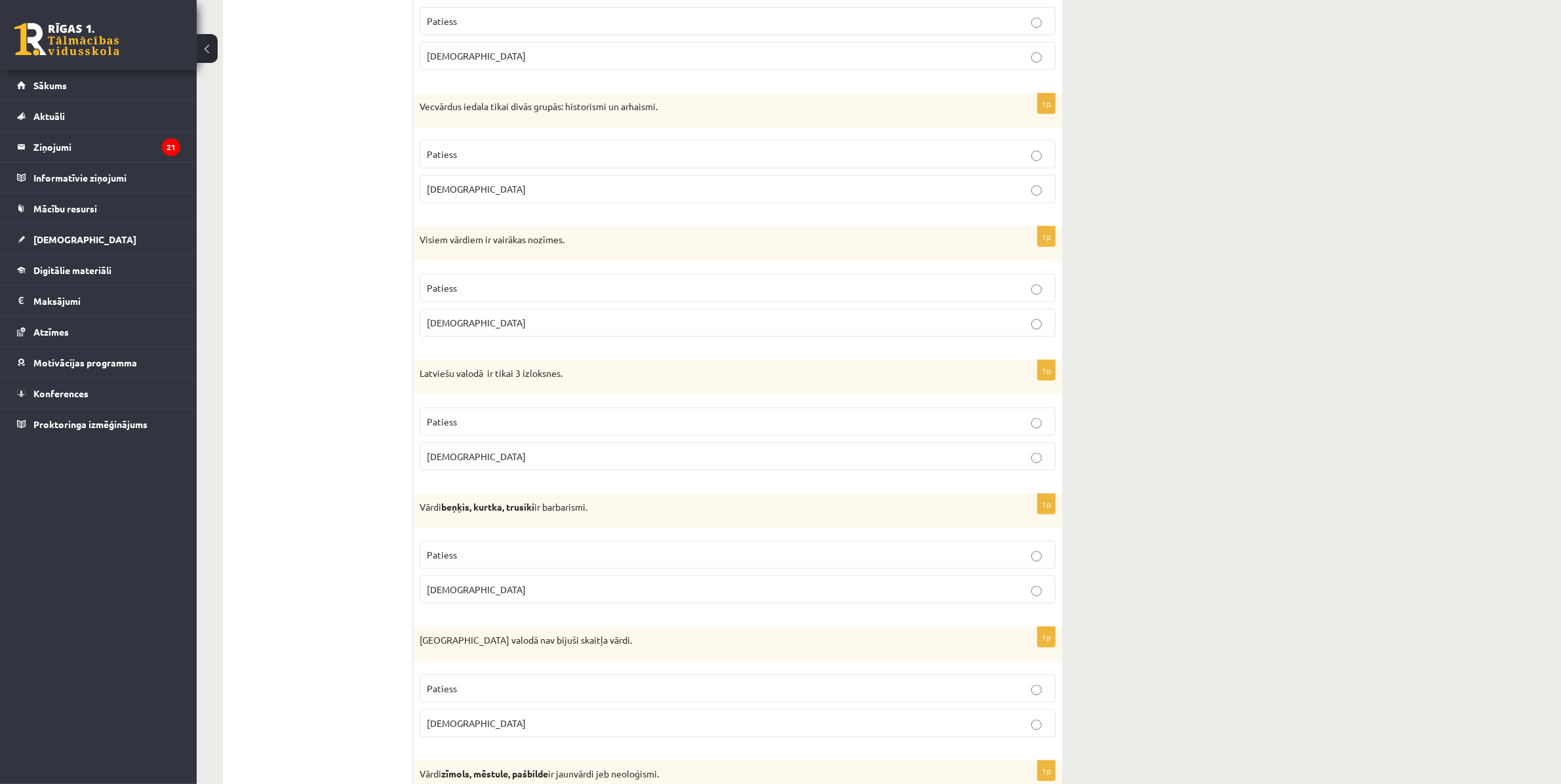
scroll to position [2375, 0]
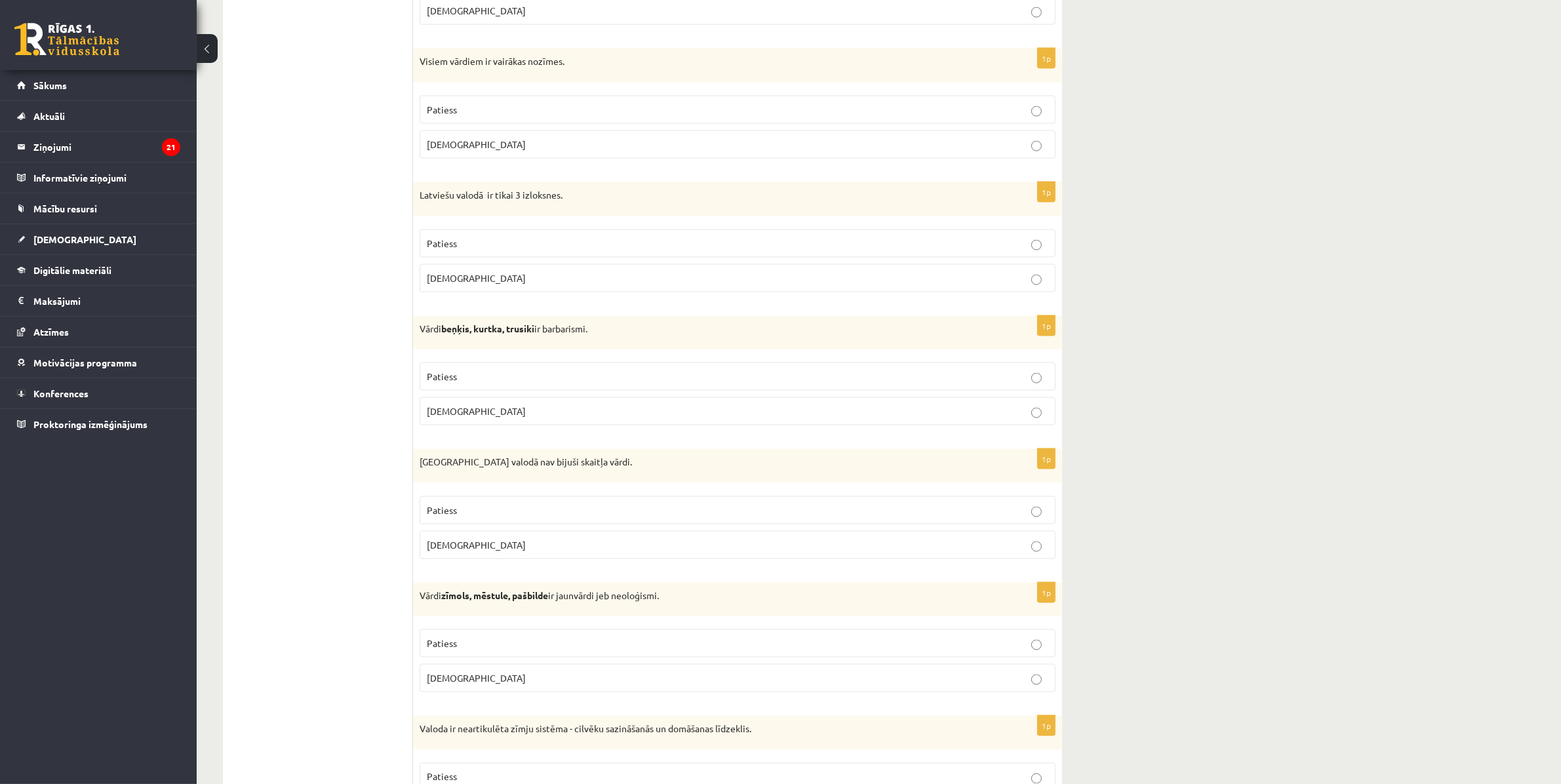
click at [1021, 258] on label "Patiess" at bounding box center [738, 244] width 636 height 28
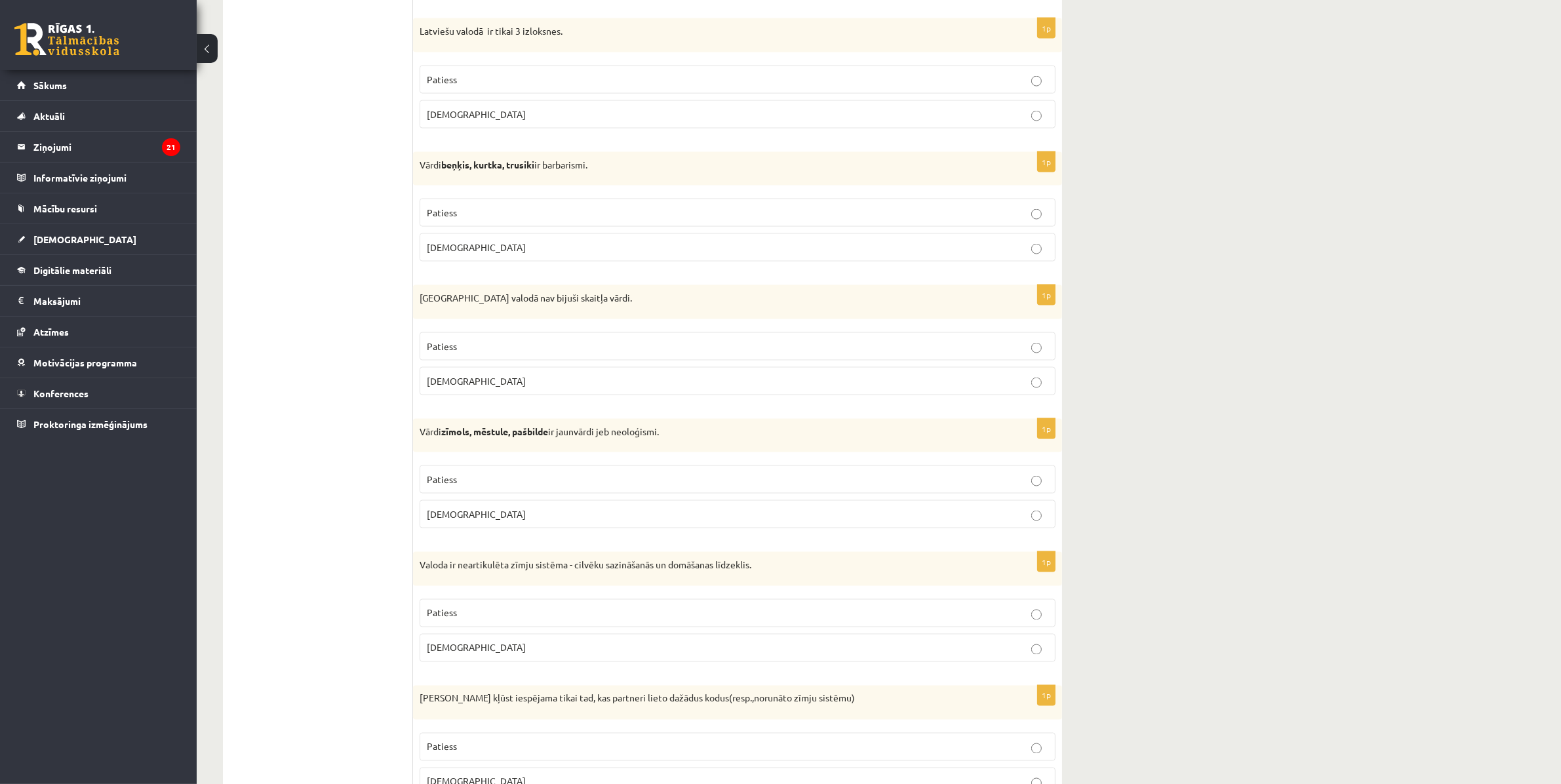
click at [1030, 494] on label "Patiess" at bounding box center [738, 479] width 636 height 28
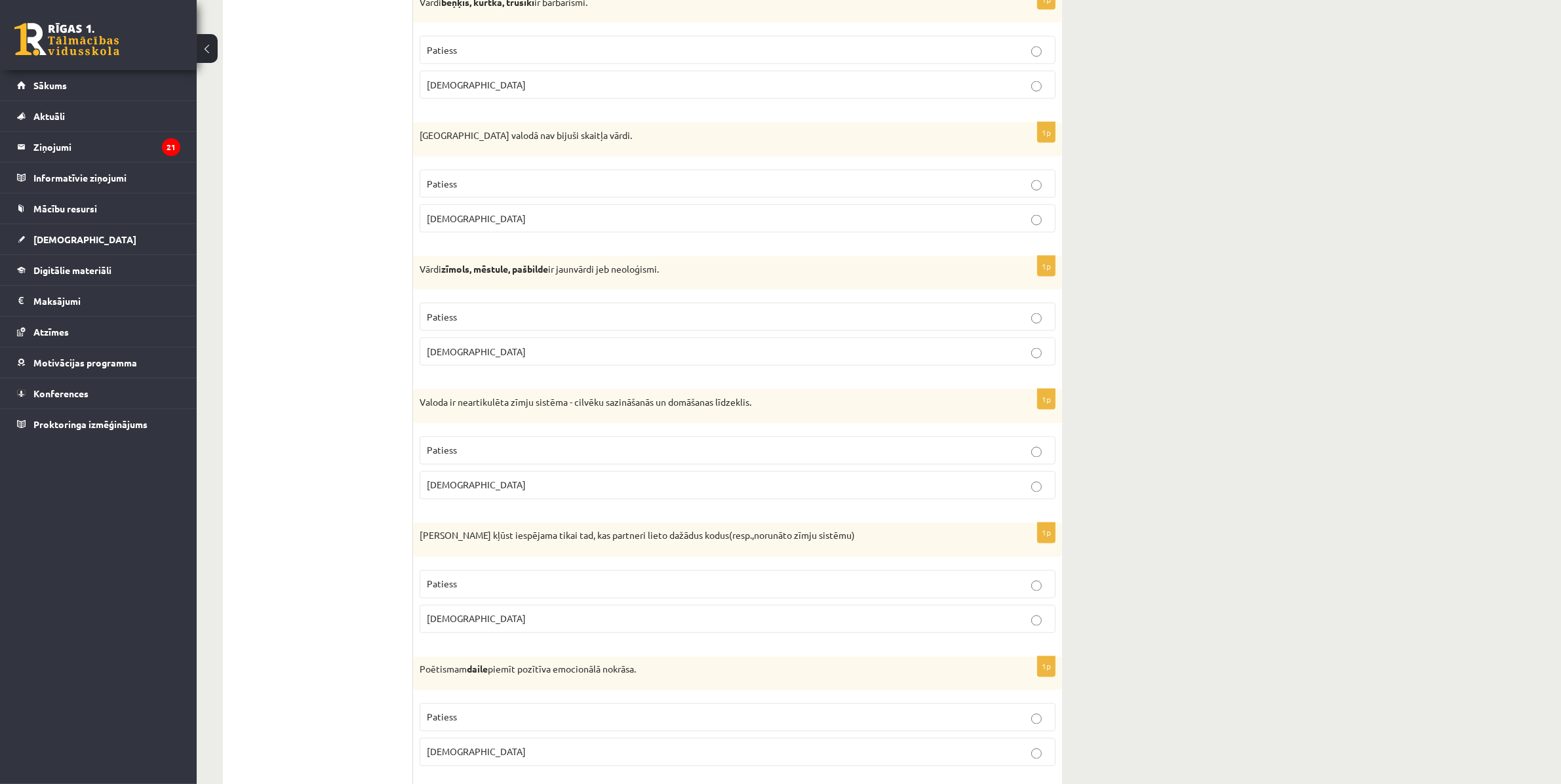
scroll to position [2704, 0]
click at [1030, 491] on p "Aplams" at bounding box center [738, 484] width 622 height 13
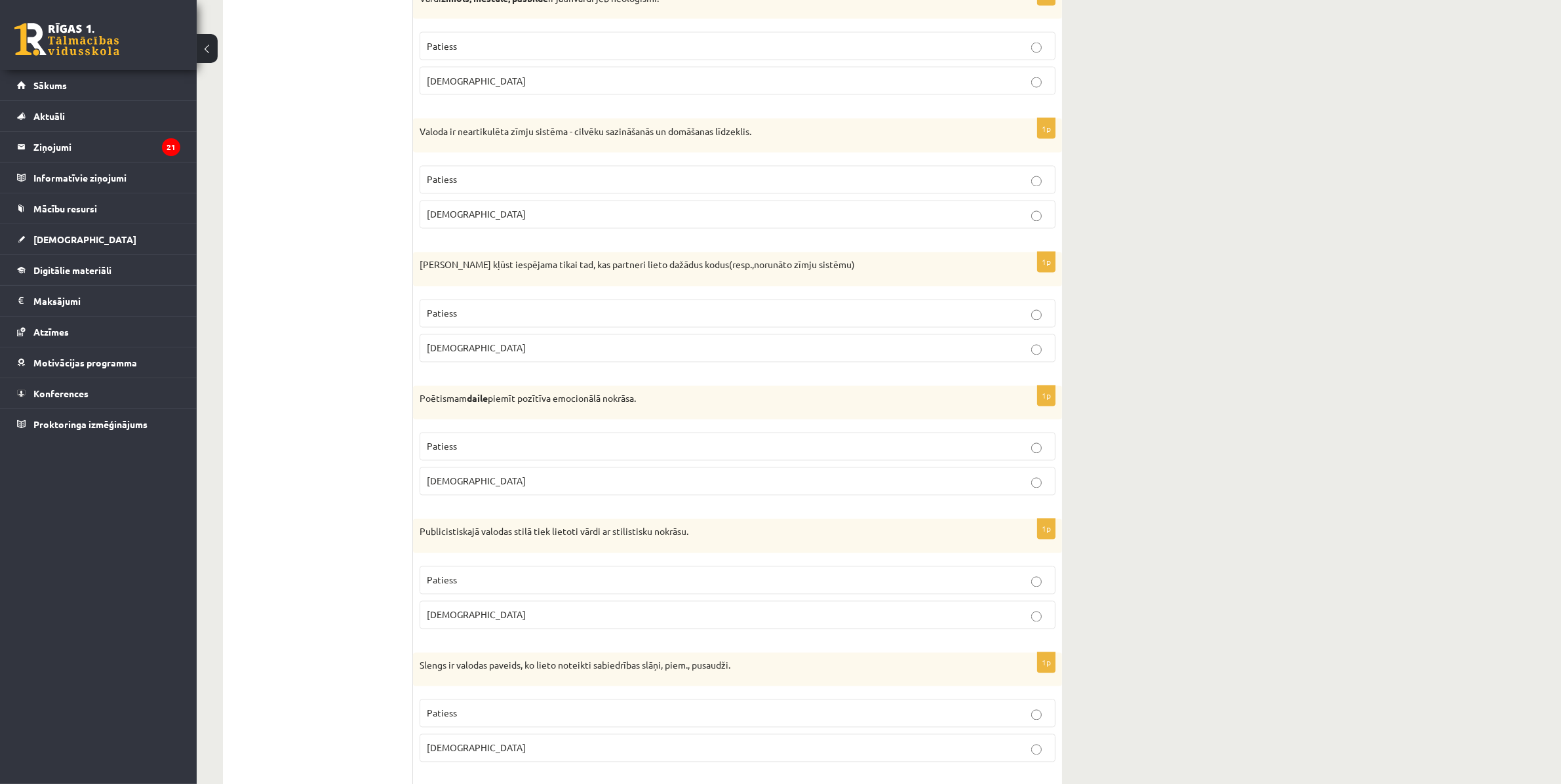
scroll to position [2949, 0]
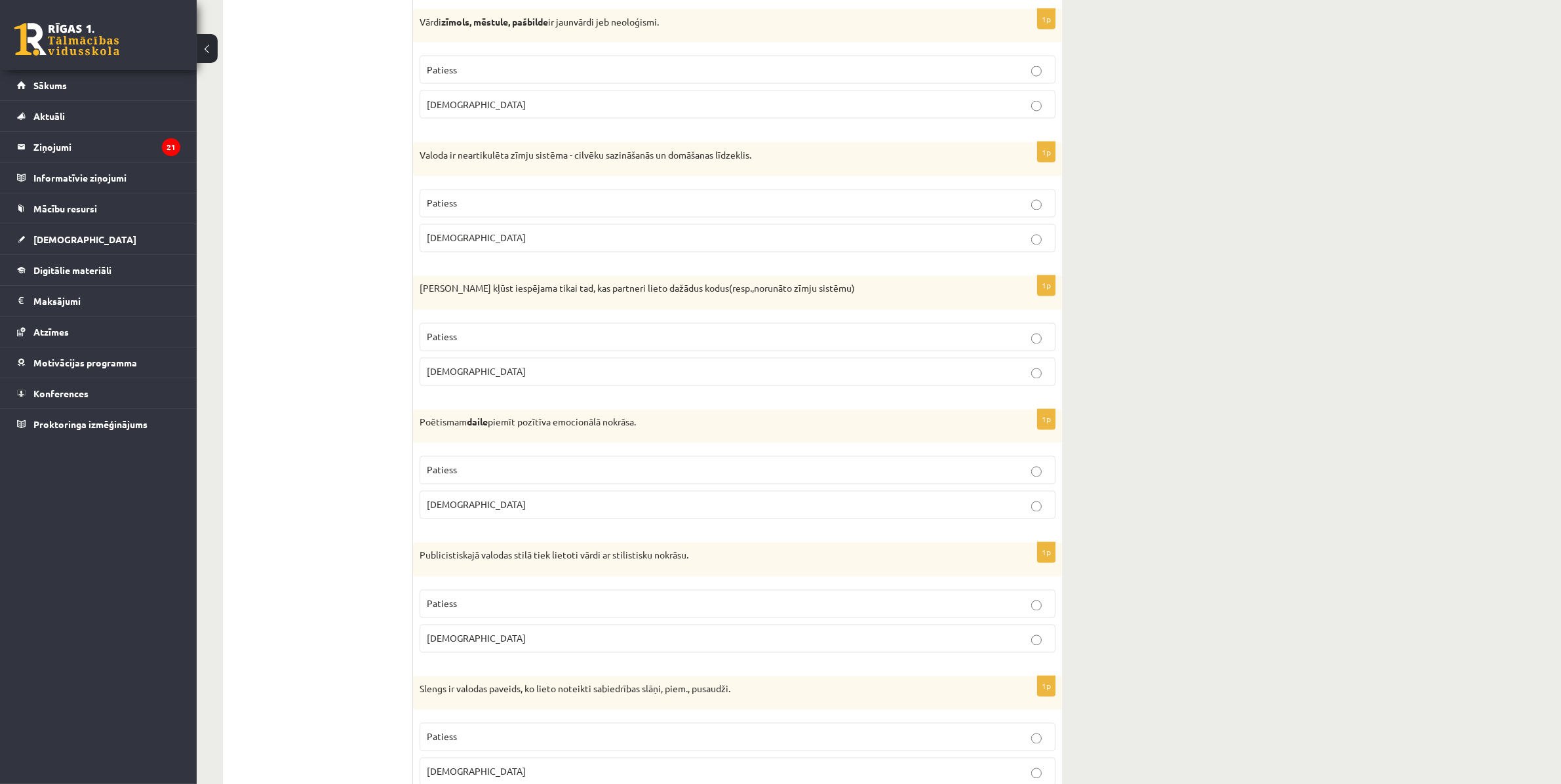
click at [1040, 484] on label "Patiess" at bounding box center [738, 470] width 636 height 28
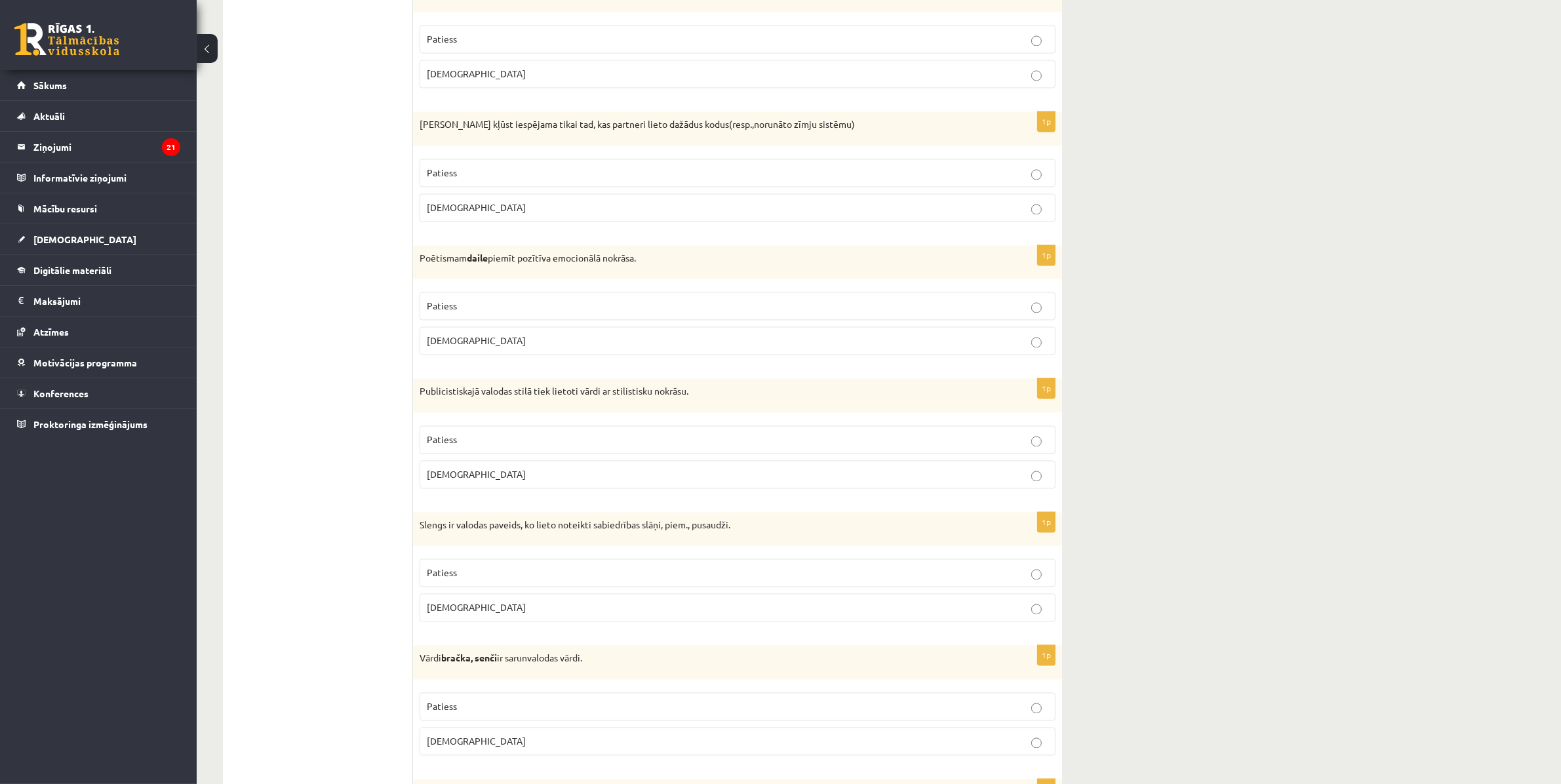
click at [1038, 454] on label "Patiess" at bounding box center [738, 440] width 636 height 28
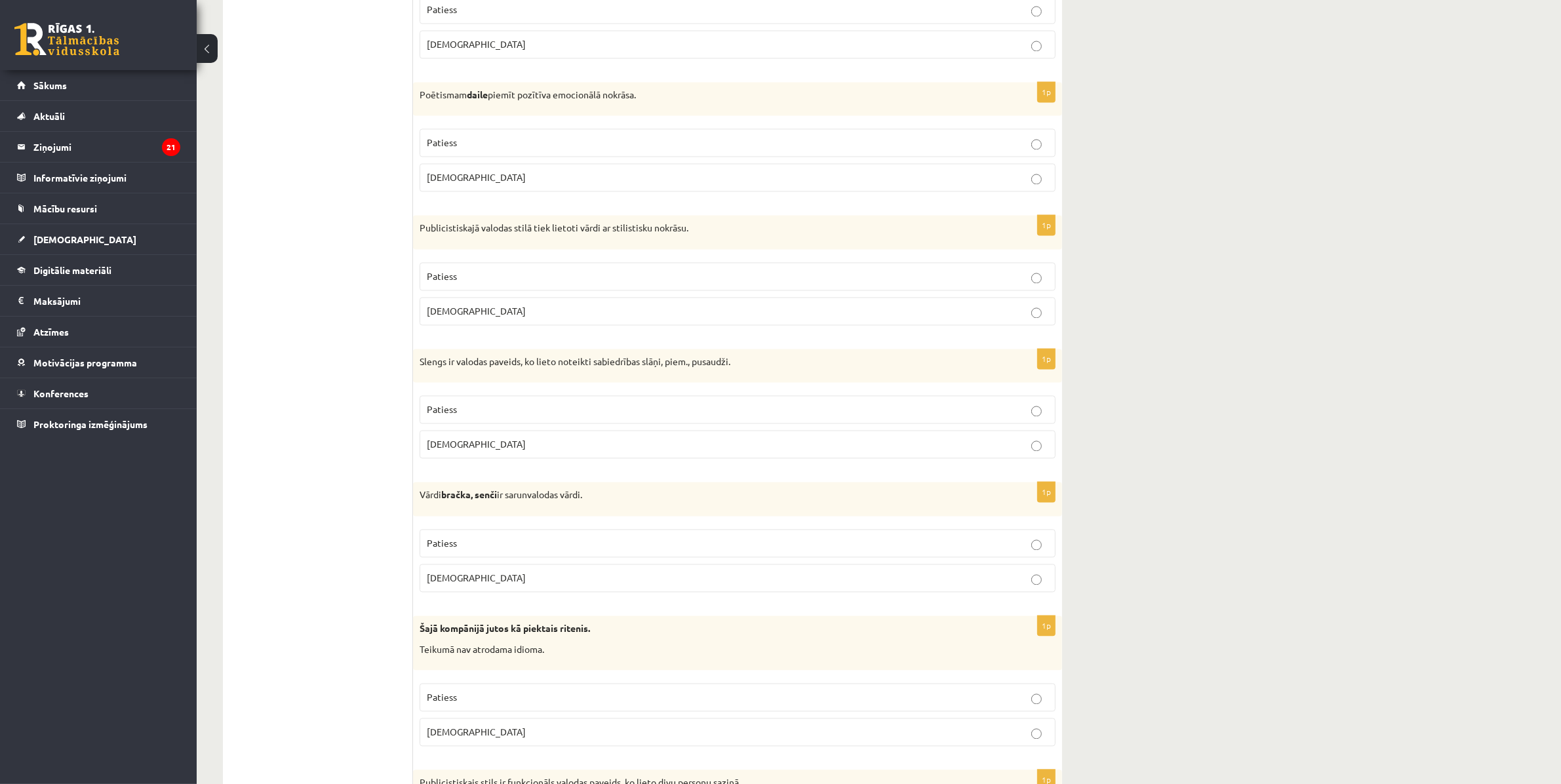
click at [1037, 423] on label "Patiess" at bounding box center [738, 409] width 636 height 28
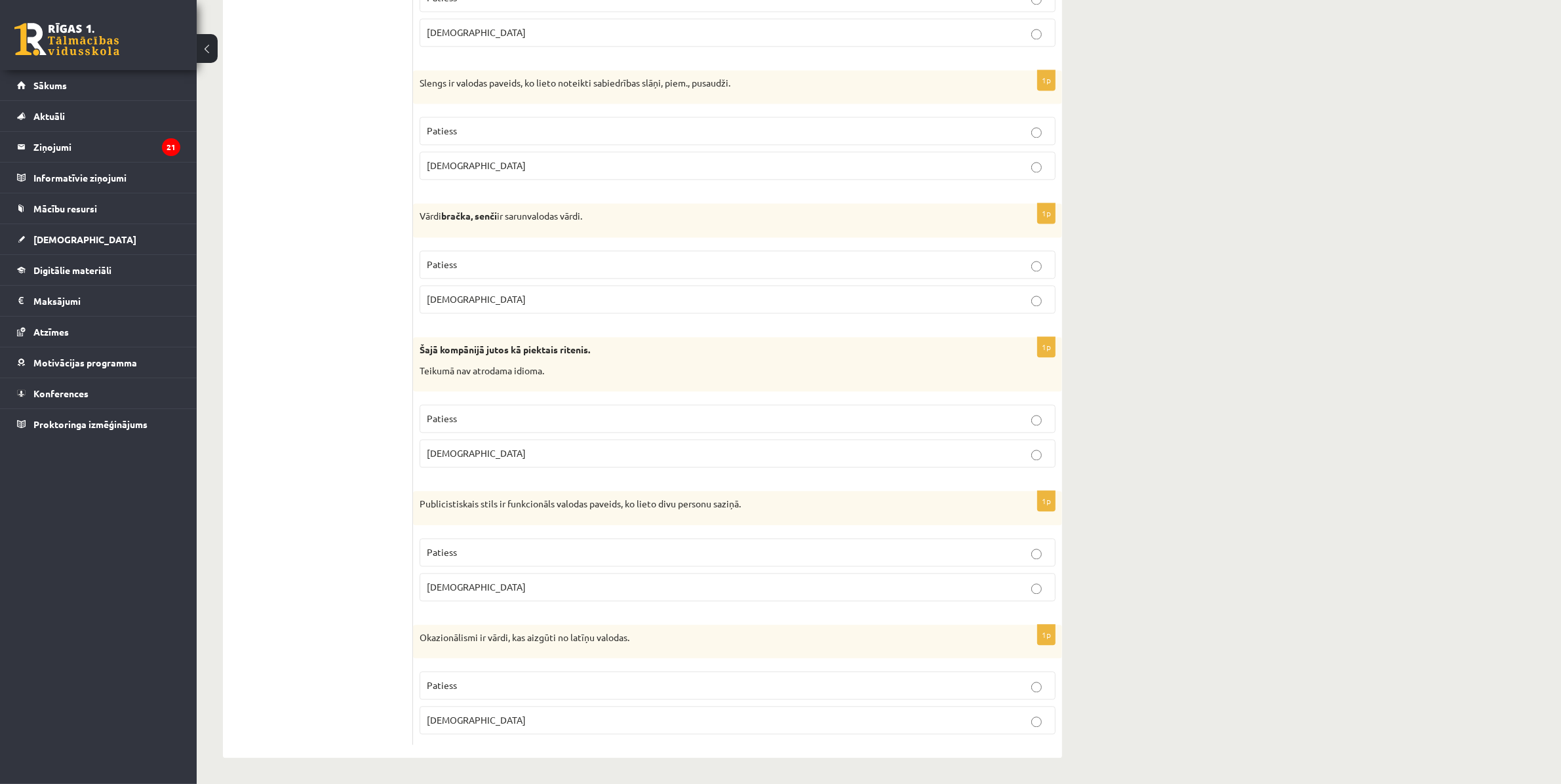
scroll to position [3573, 0]
click at [1016, 453] on p "Aplams" at bounding box center [738, 452] width 622 height 13
click at [1049, 721] on label "Aplams" at bounding box center [738, 720] width 636 height 28
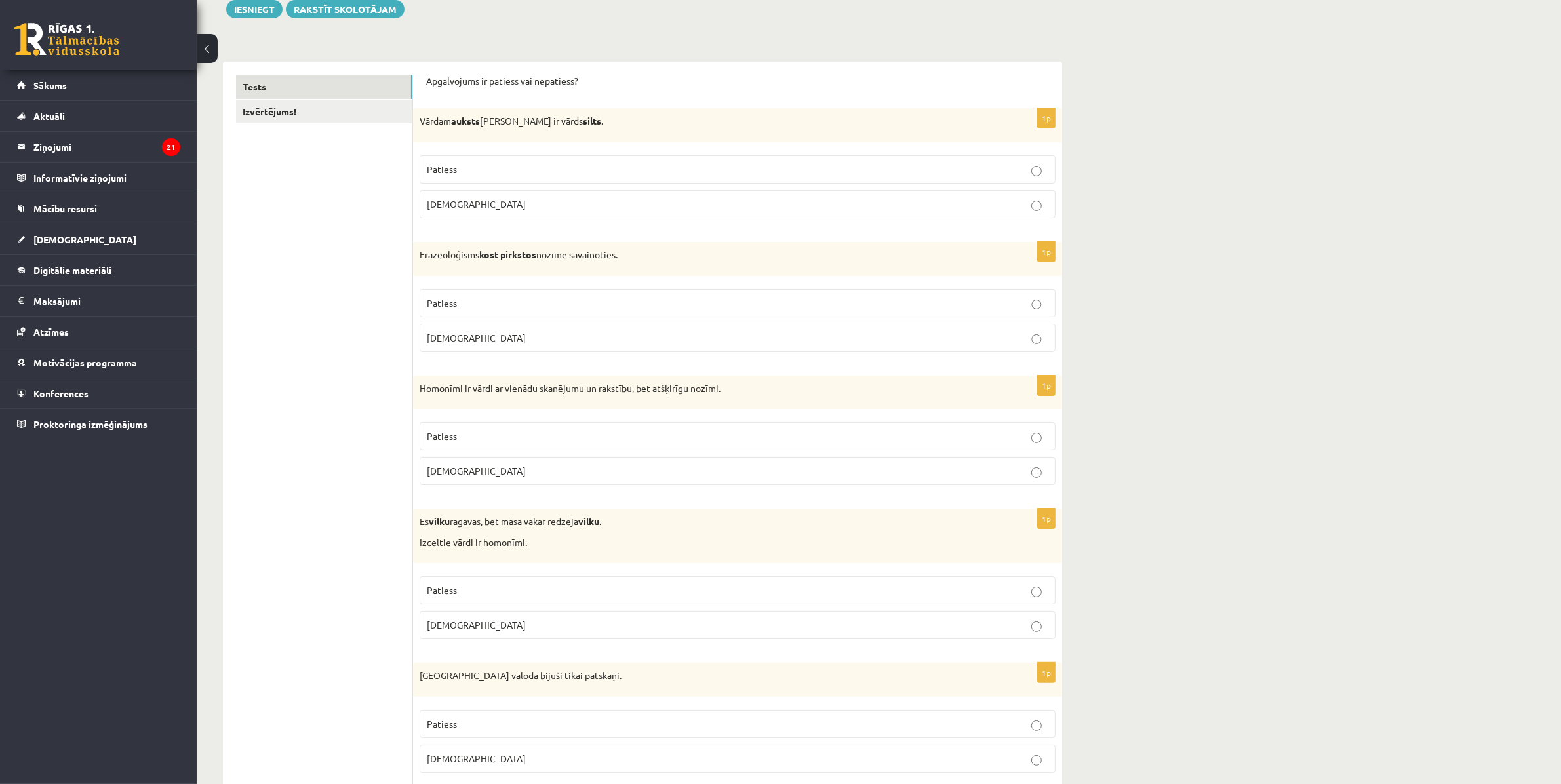
scroll to position [0, 0]
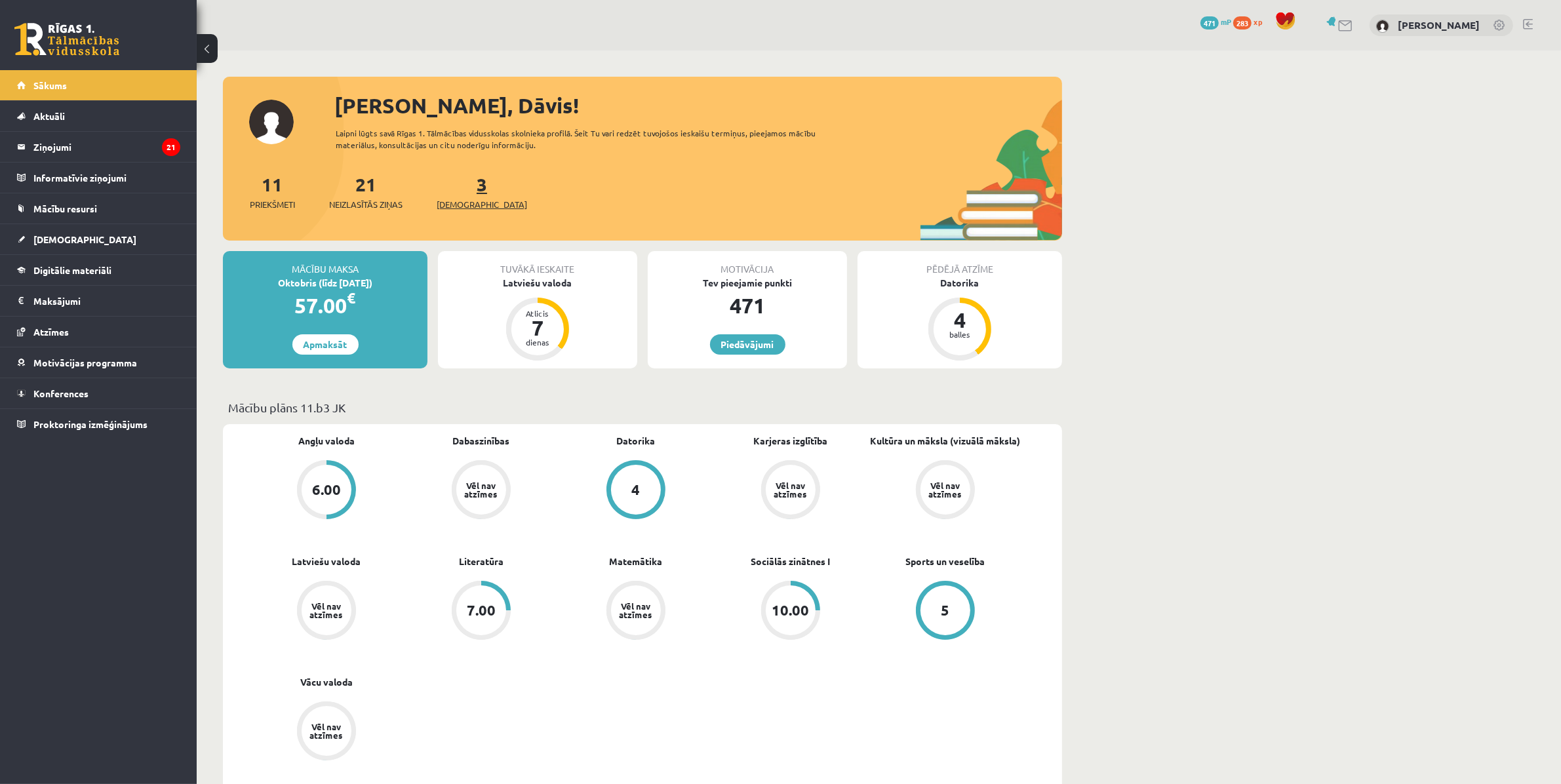
click at [467, 200] on span "[DEMOGRAPHIC_DATA]" at bounding box center [482, 205] width 90 height 13
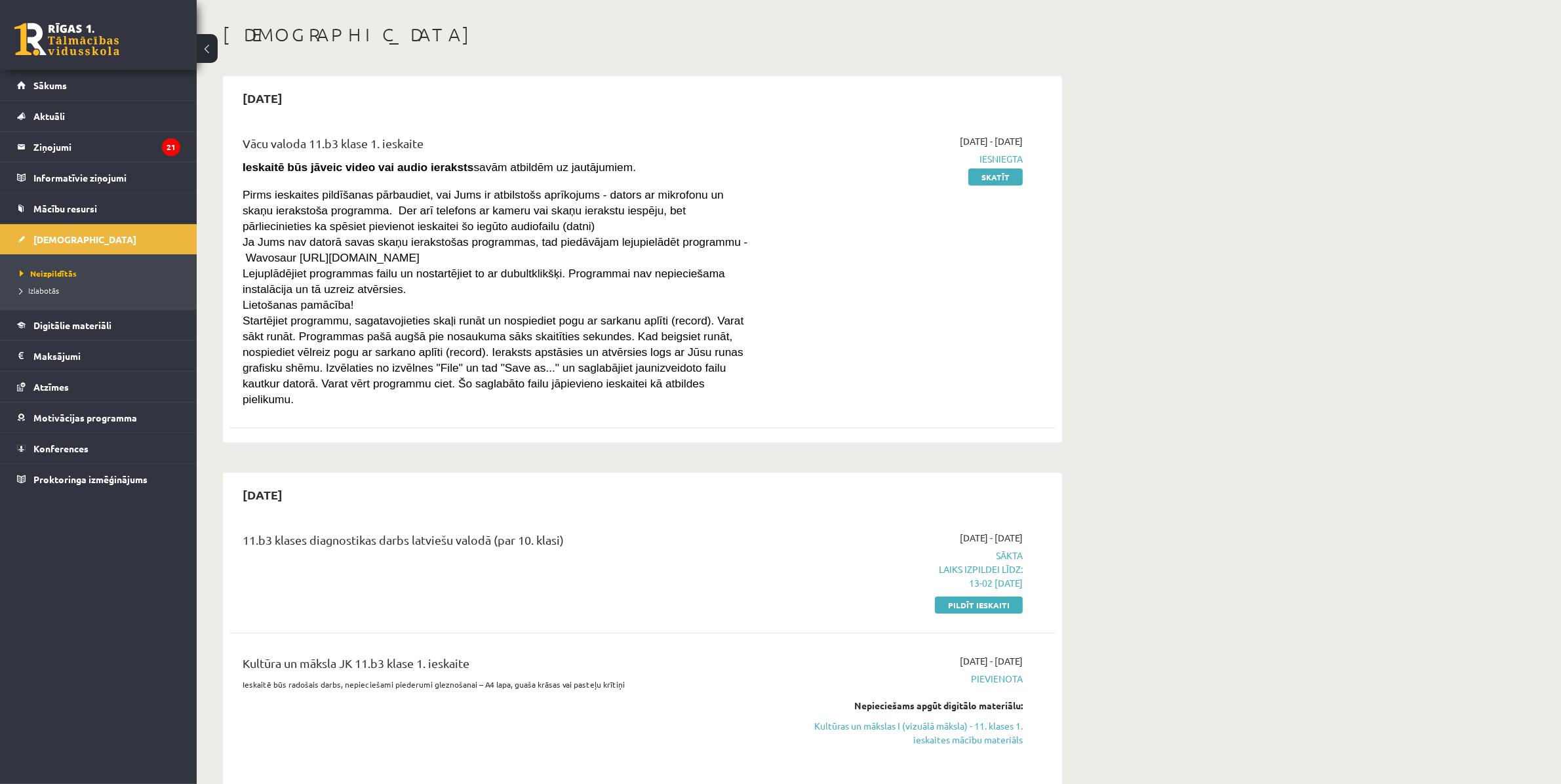
scroll to position [82, 0]
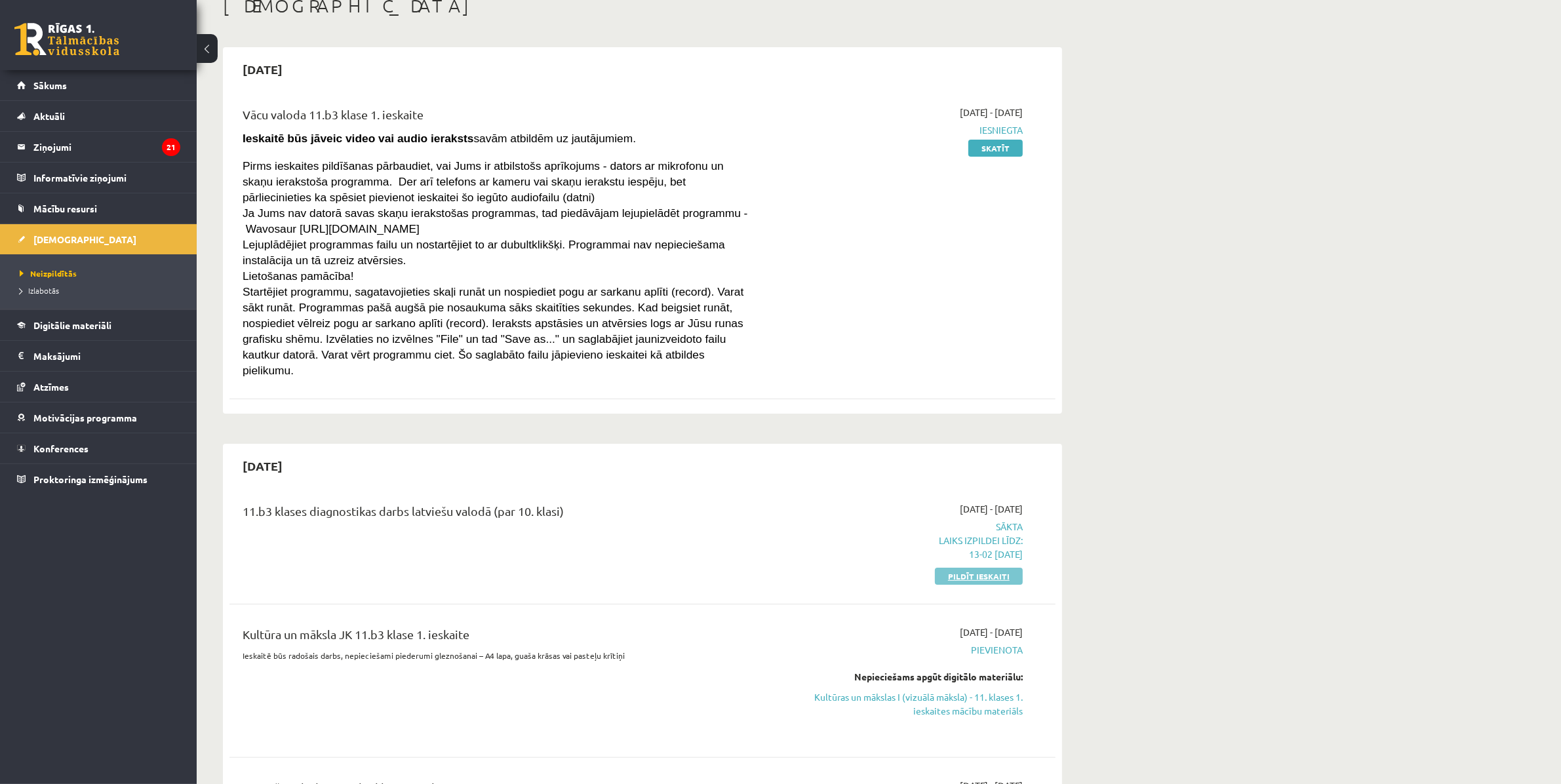
click at [1008, 567] on link "Pildīt ieskaiti" at bounding box center [979, 576] width 88 height 17
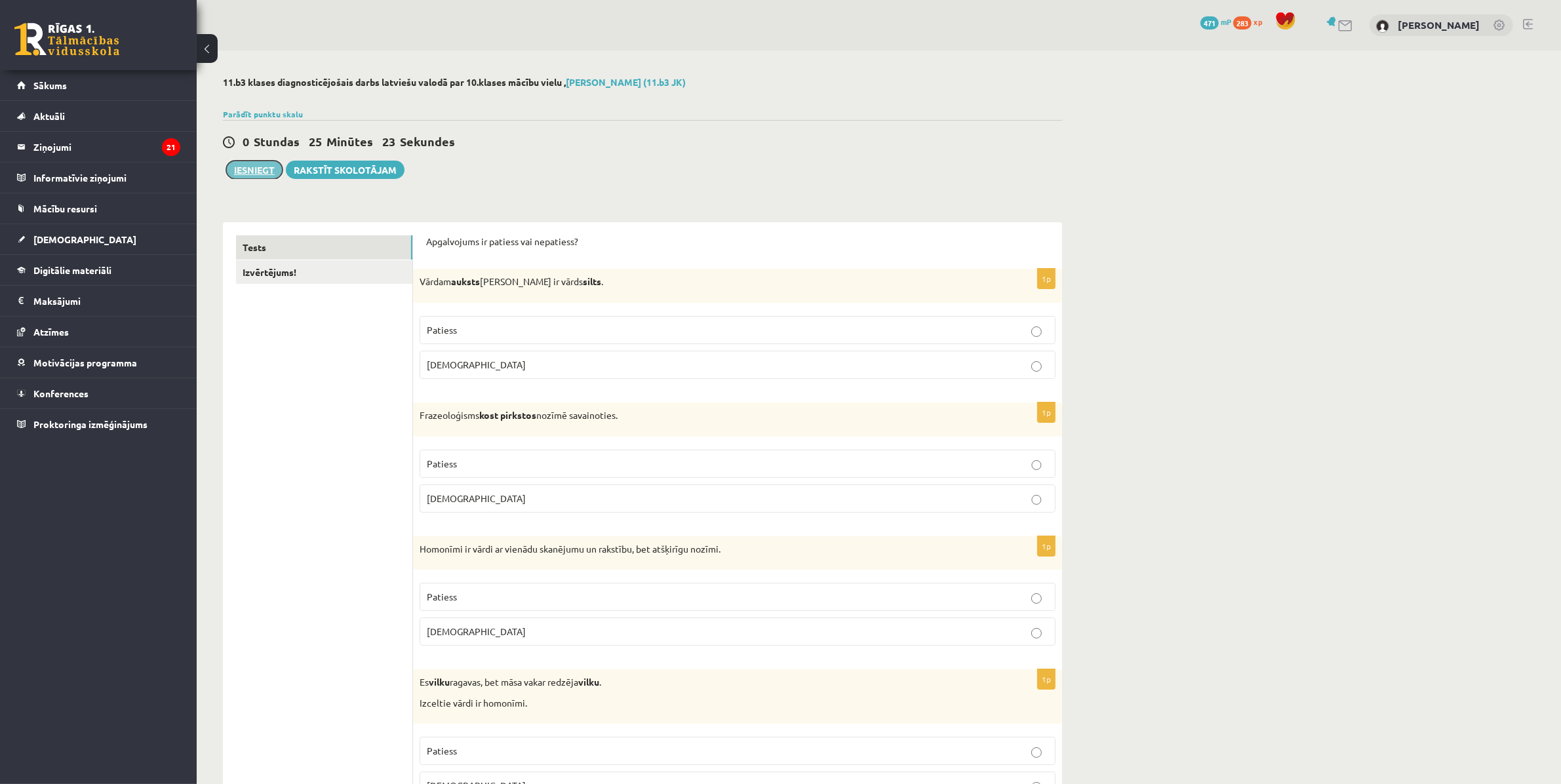
click at [249, 165] on button "Iesniegt" at bounding box center [254, 170] width 56 height 18
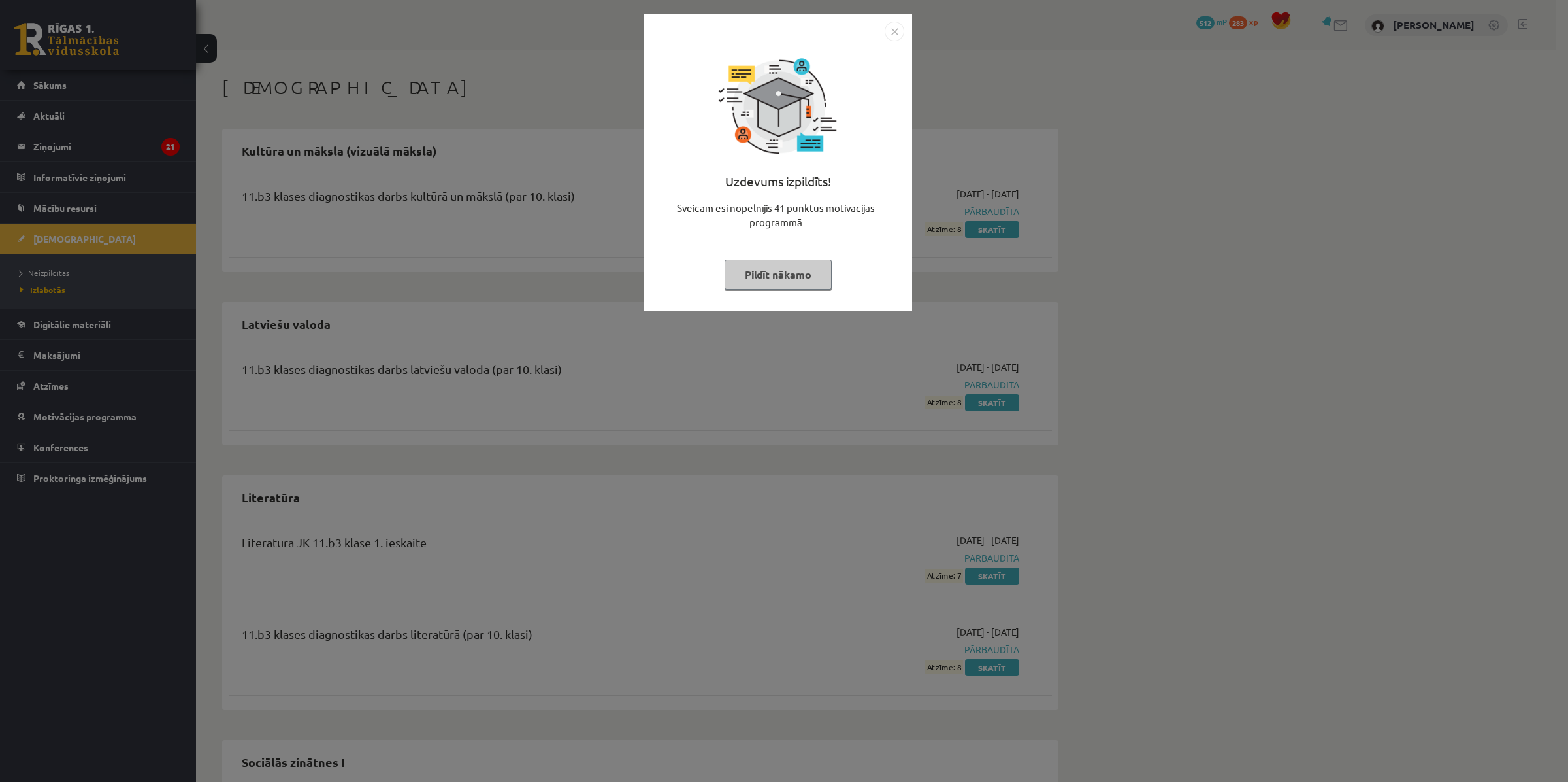
drag, startPoint x: 791, startPoint y: 79, endPoint x: 842, endPoint y: 220, distance: 149.9
click at [817, 227] on div "Sveicam esi nopelnījis 41 punktus motivācijas programmā" at bounding box center [778, 220] width 252 height 39
click at [892, 28] on img "Close" at bounding box center [894, 31] width 20 height 20
